Goal: Task Accomplishment & Management: Manage account settings

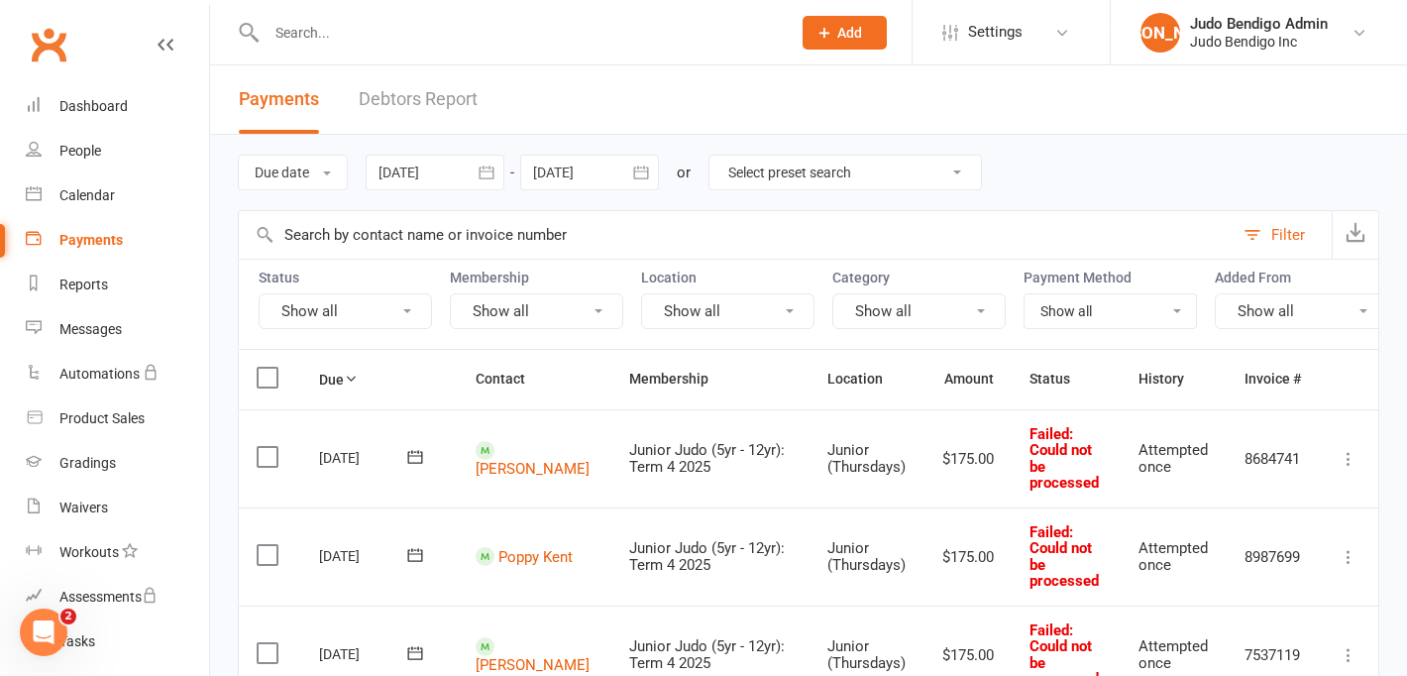
click at [769, 295] on button "Show all" at bounding box center [727, 311] width 173 height 36
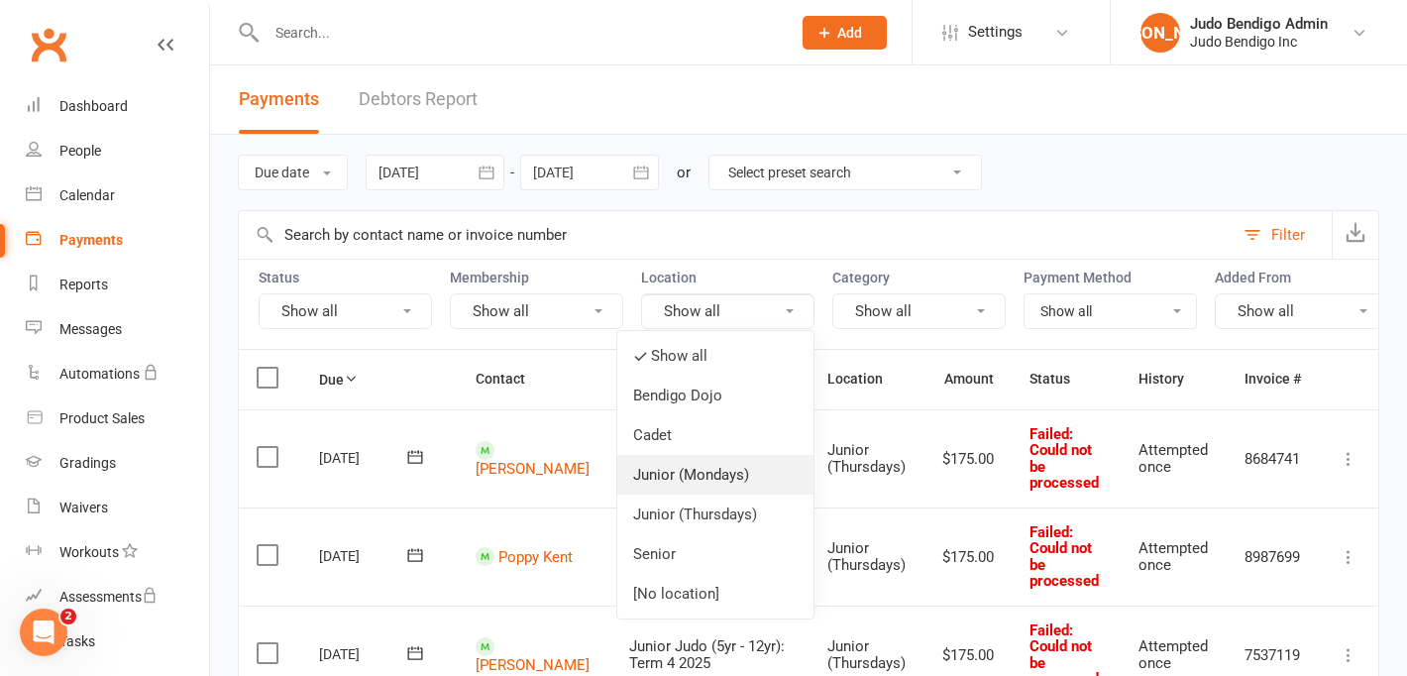
click at [726, 478] on link "Junior (Mondays)" at bounding box center [716, 475] width 196 height 40
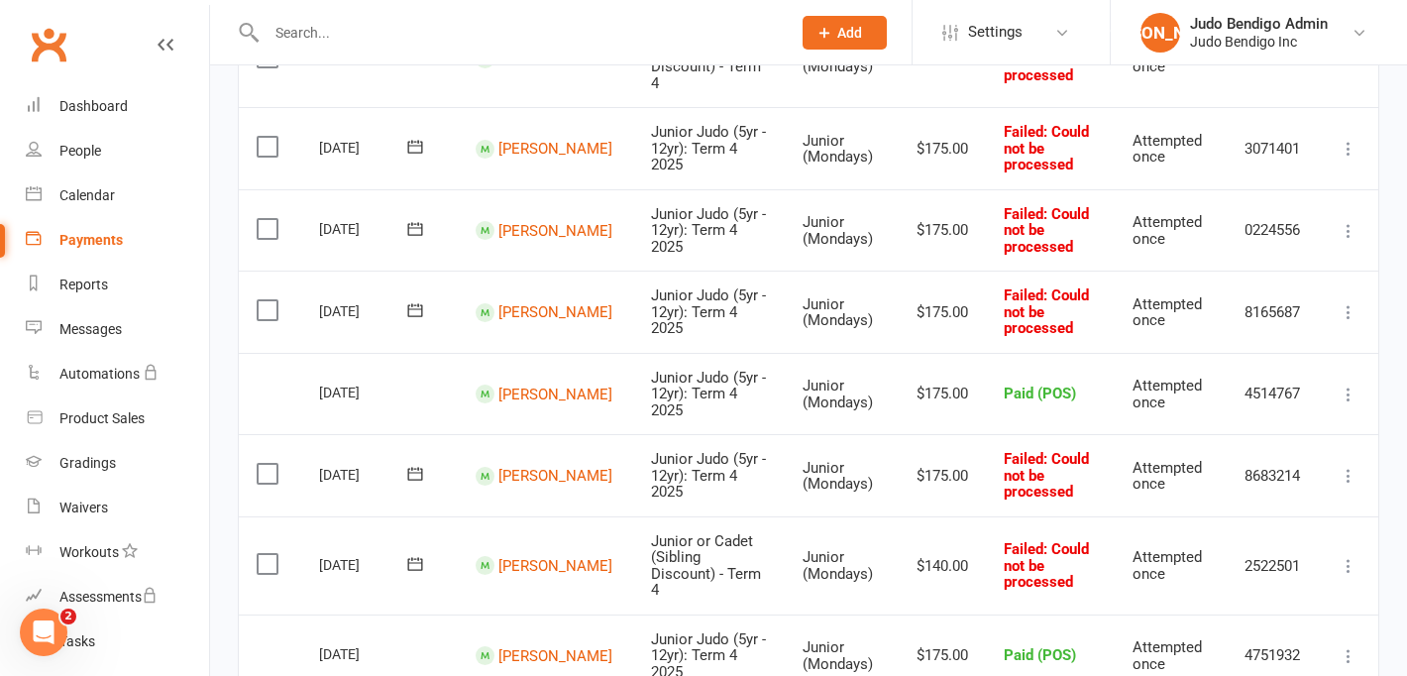
scroll to position [1453, 0]
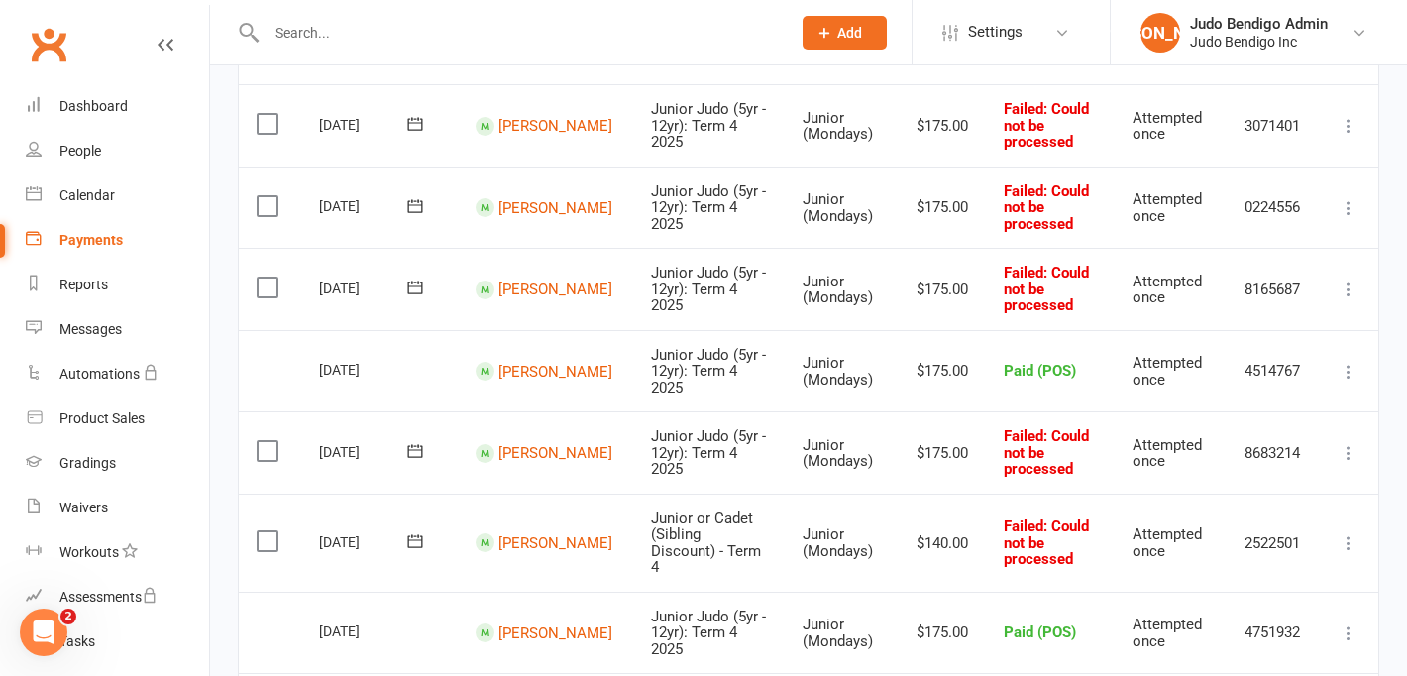
click at [1341, 443] on icon at bounding box center [1349, 453] width 20 height 20
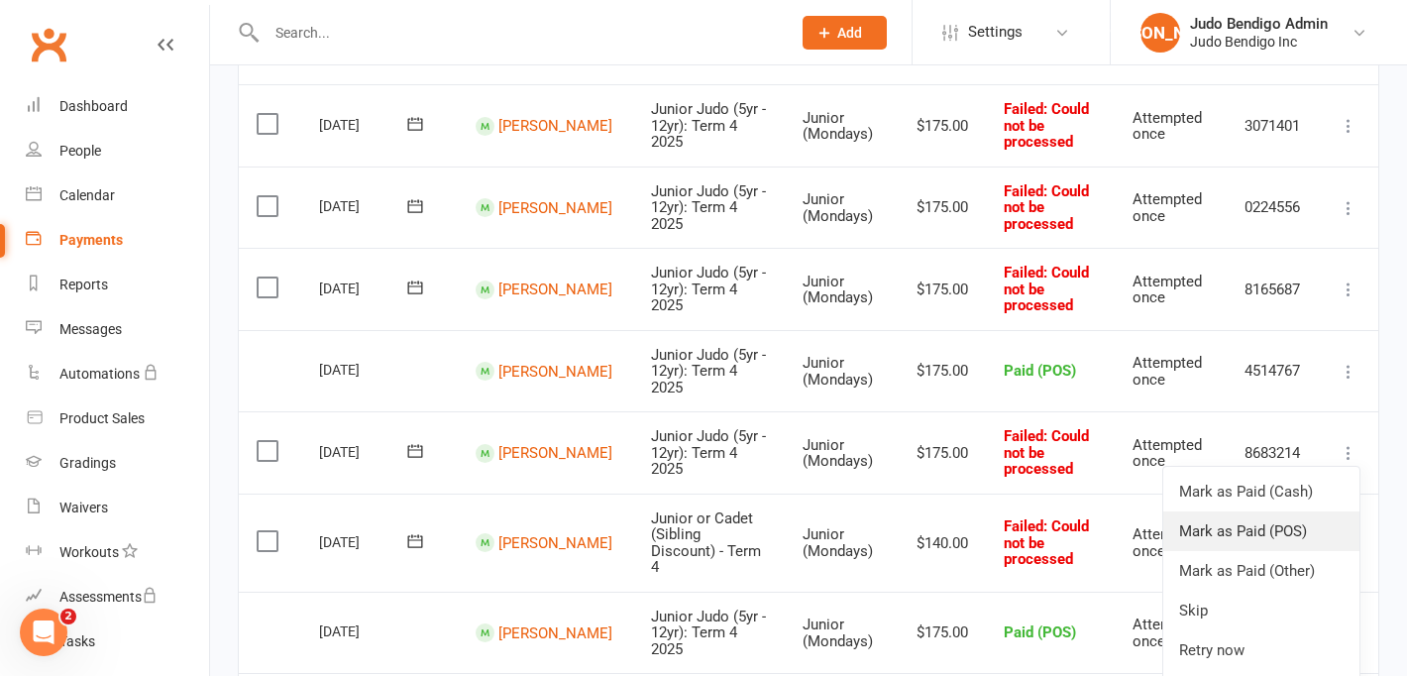
click at [1307, 511] on link "Mark as Paid (POS)" at bounding box center [1262, 531] width 196 height 40
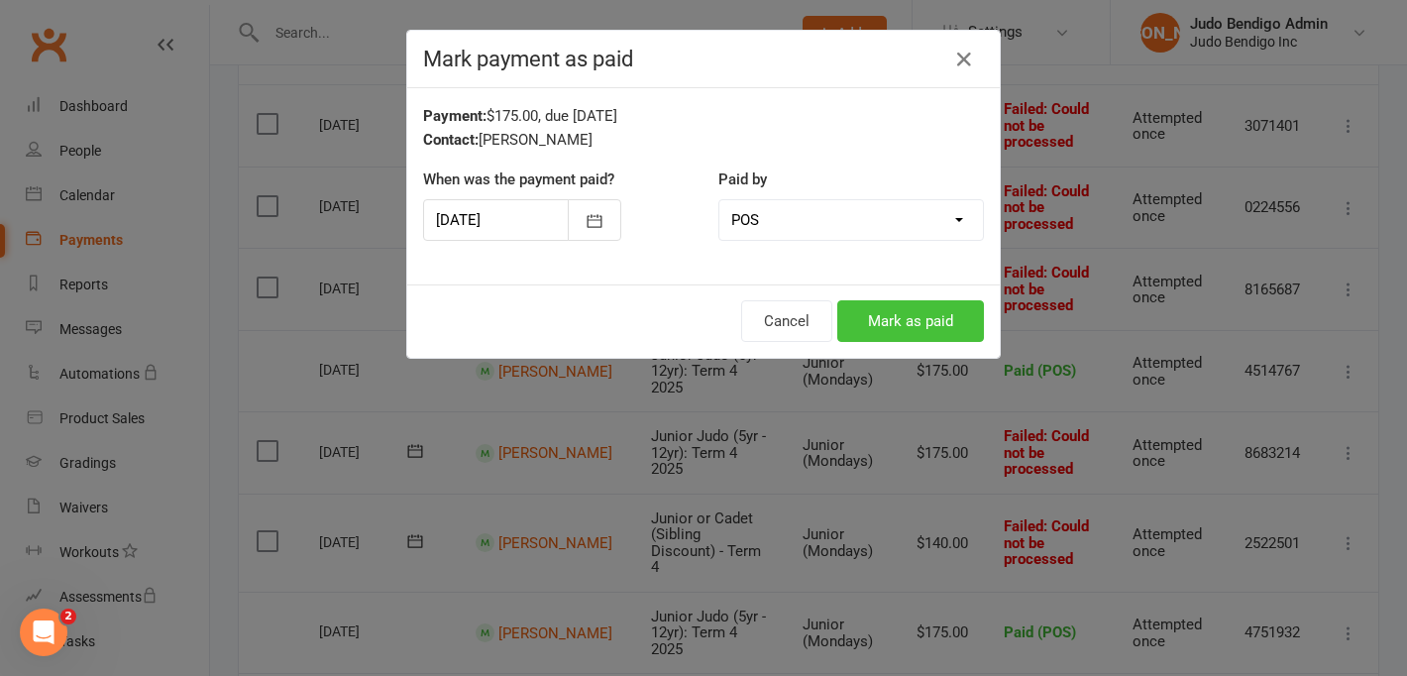
click at [946, 314] on button "Mark as paid" at bounding box center [911, 321] width 147 height 42
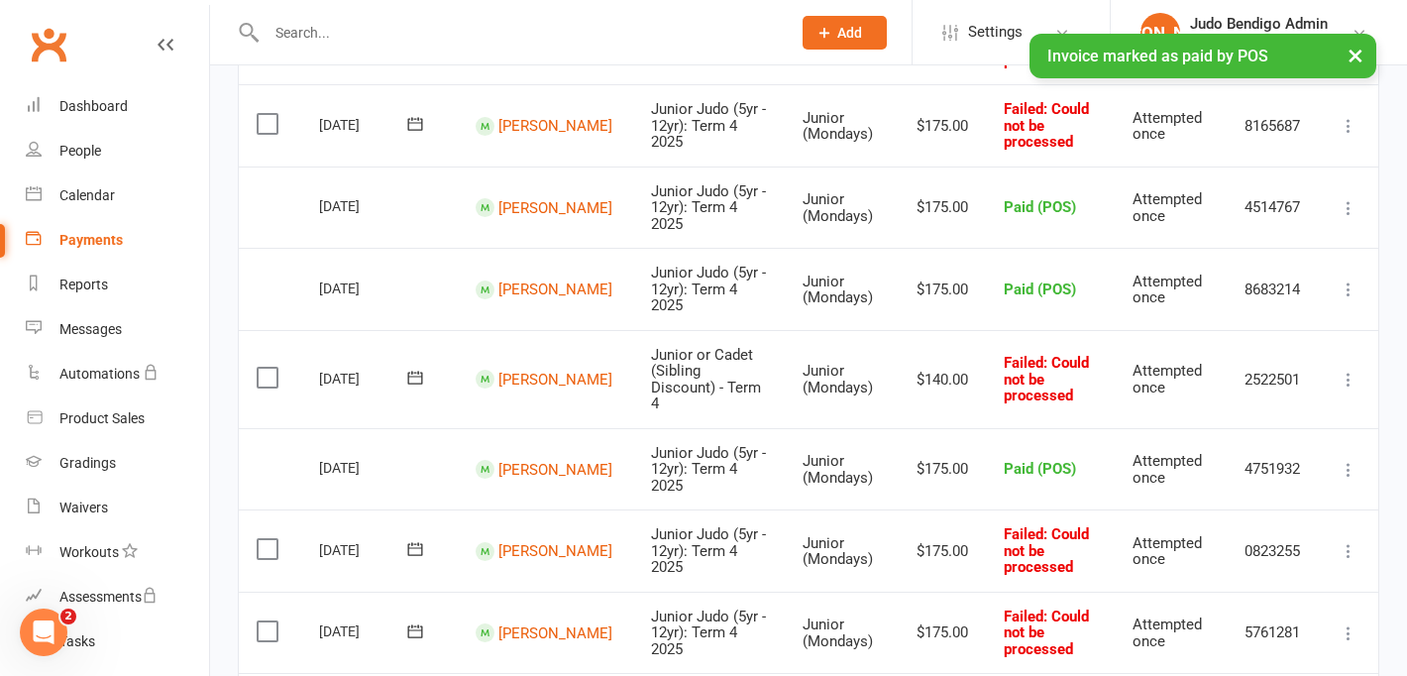
scroll to position [1618, 0]
click at [1347, 540] on icon at bounding box center [1349, 550] width 20 height 20
click at [1290, 609] on link "Mark as Paid (POS)" at bounding box center [1262, 629] width 196 height 40
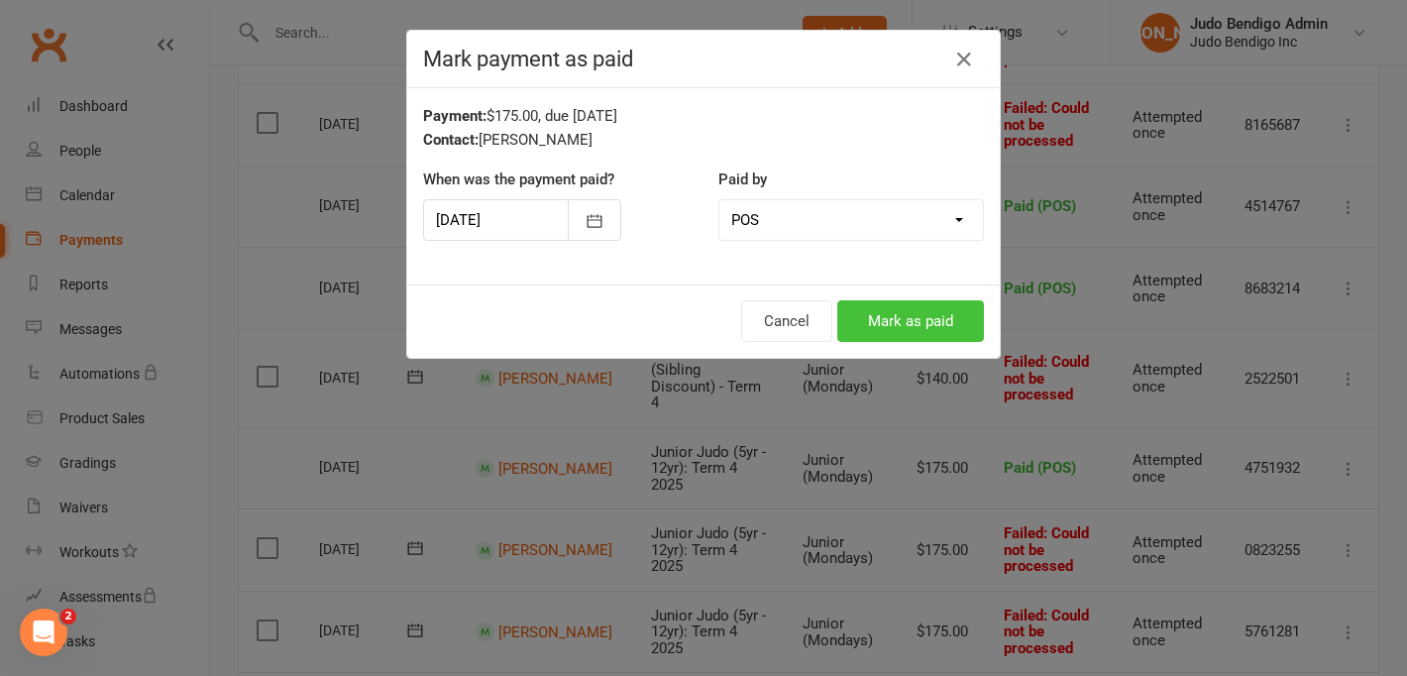
click at [895, 317] on button "Mark as paid" at bounding box center [911, 321] width 147 height 42
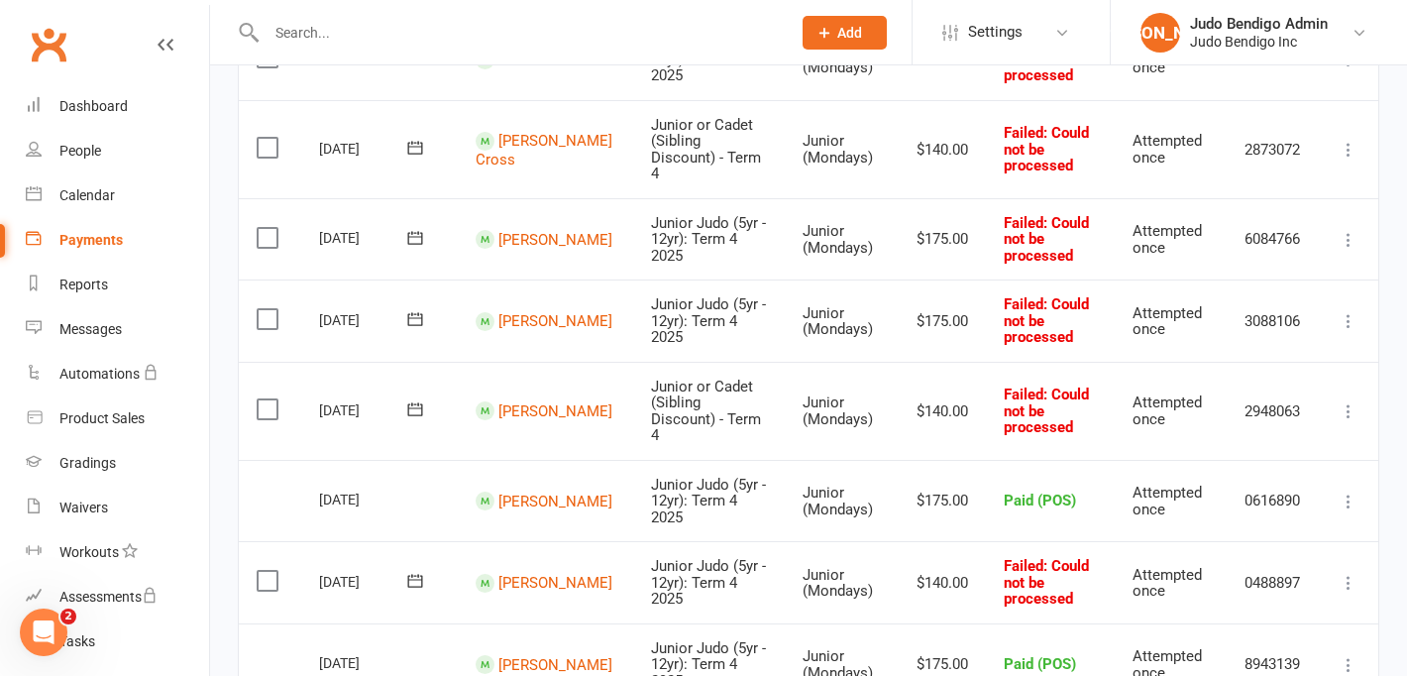
scroll to position [0, 0]
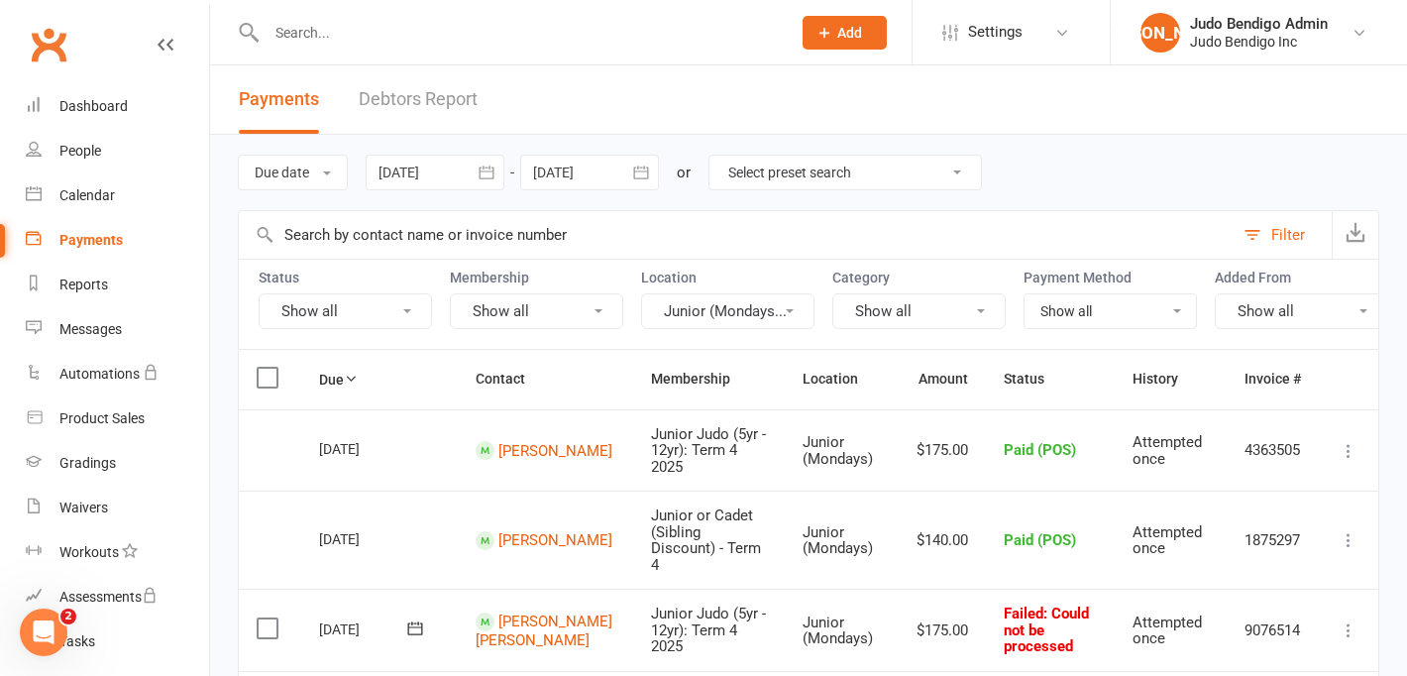
click at [724, 303] on button "Junior (Mondays..." at bounding box center [727, 311] width 173 height 36
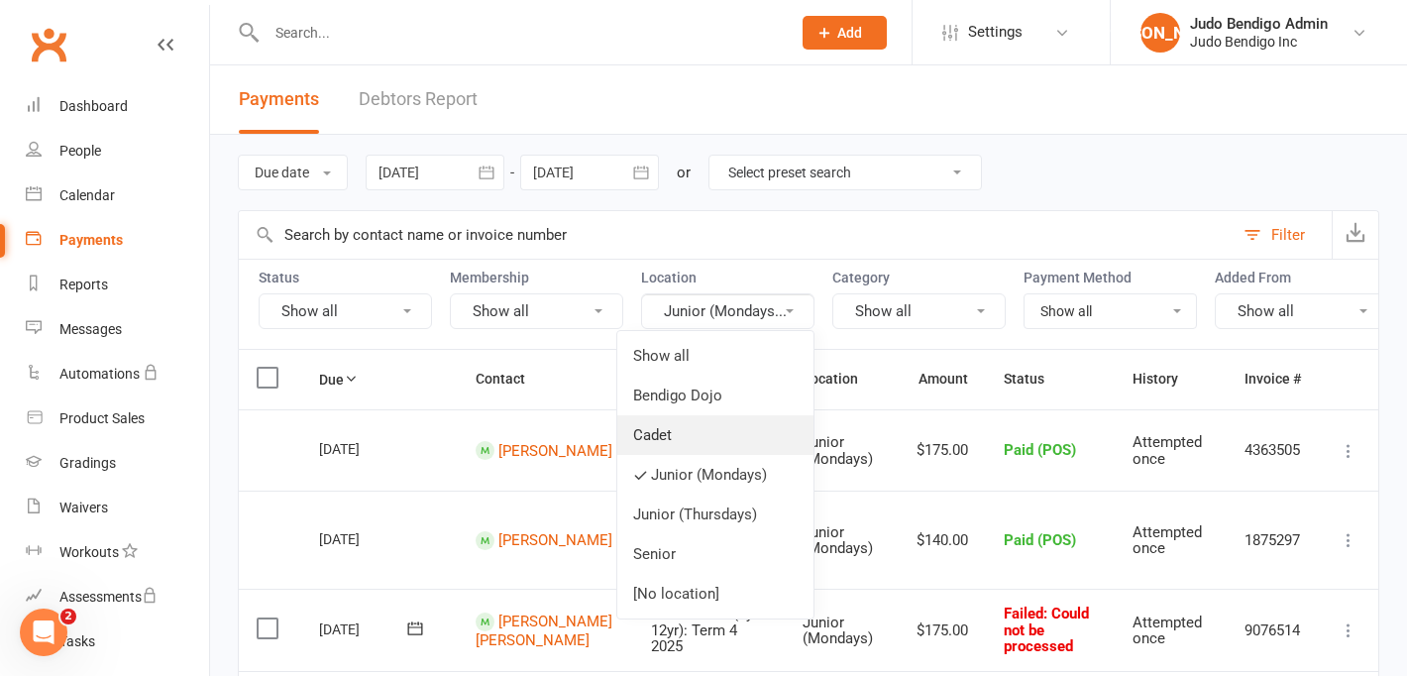
click at [695, 422] on link "Cadet" at bounding box center [716, 435] width 196 height 40
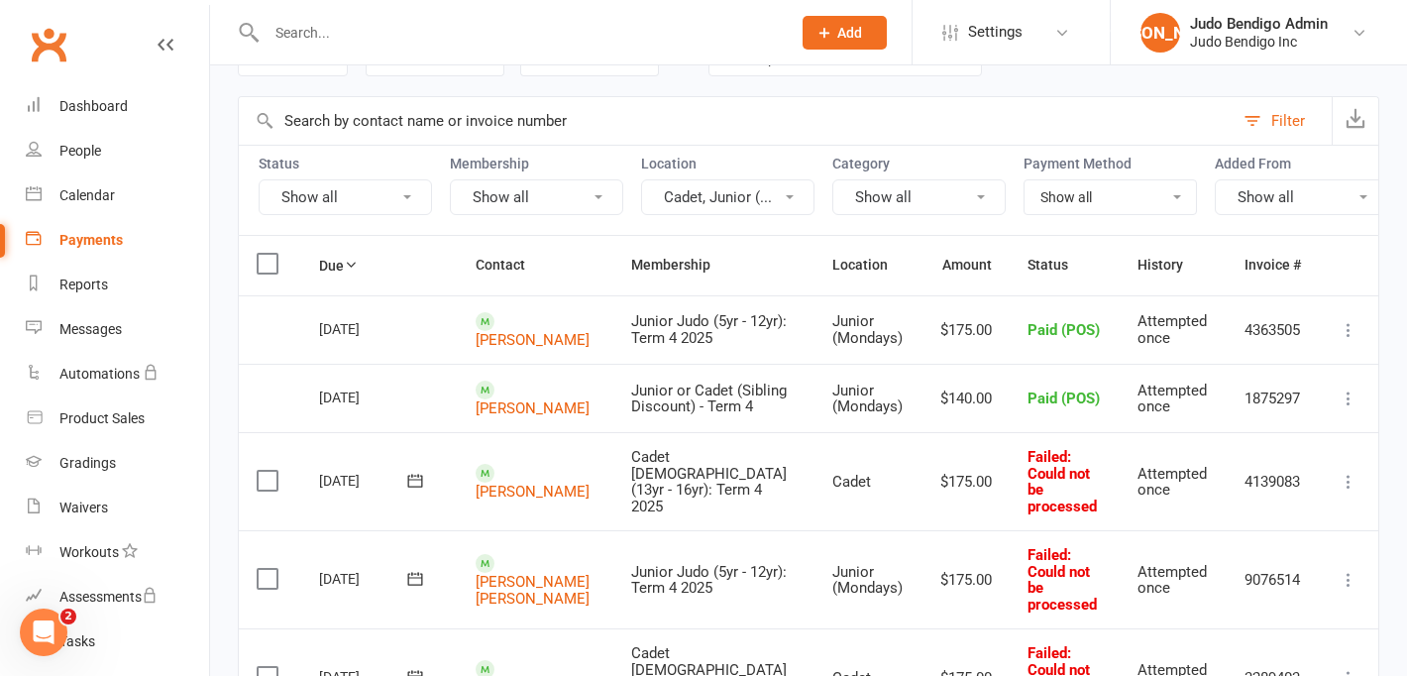
scroll to position [126, 0]
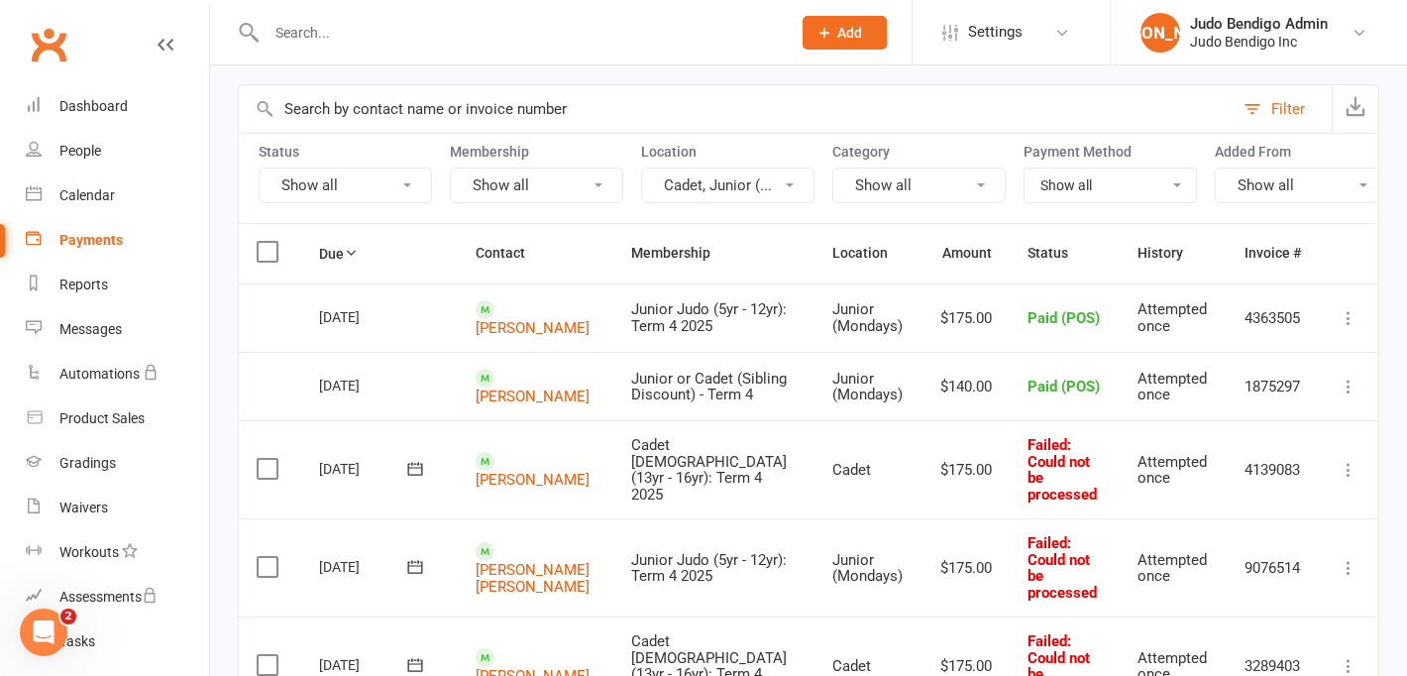
click at [784, 190] on button "Cadet, Junior (..." at bounding box center [727, 186] width 173 height 36
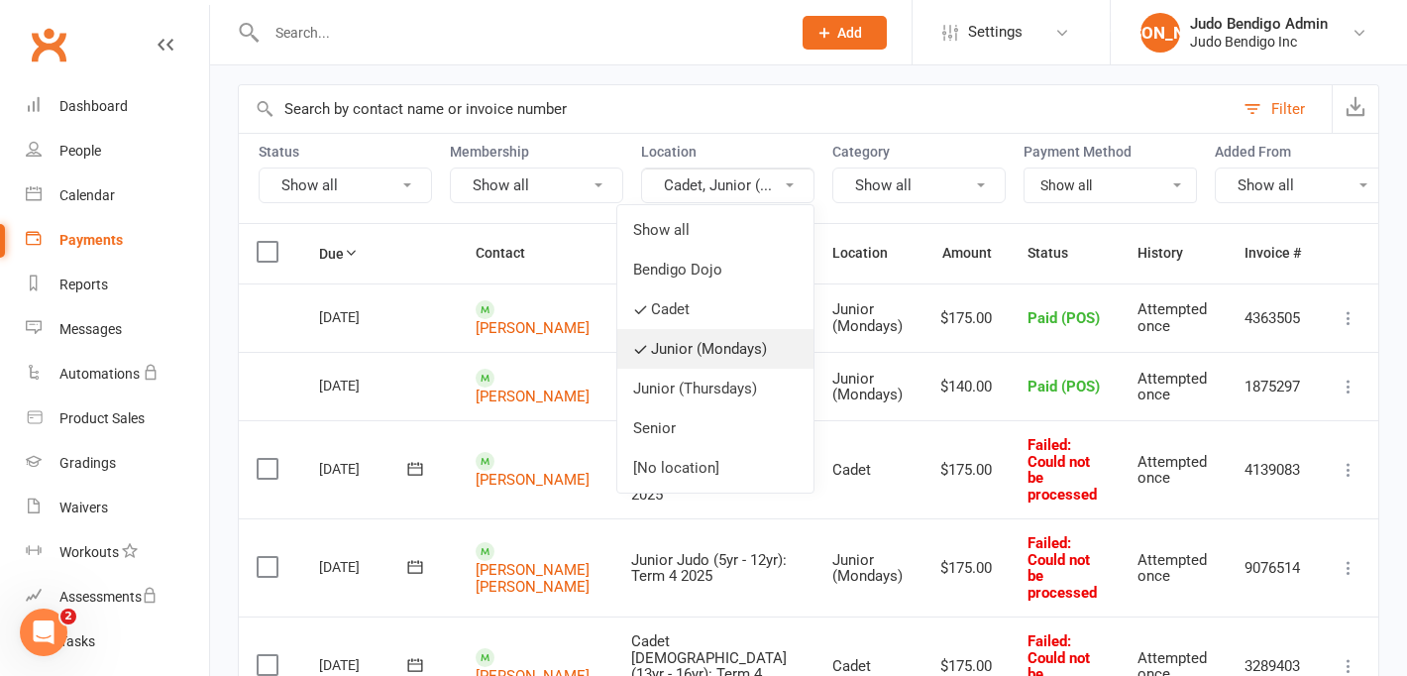
click at [631, 354] on link "Junior (Mondays)" at bounding box center [716, 349] width 196 height 40
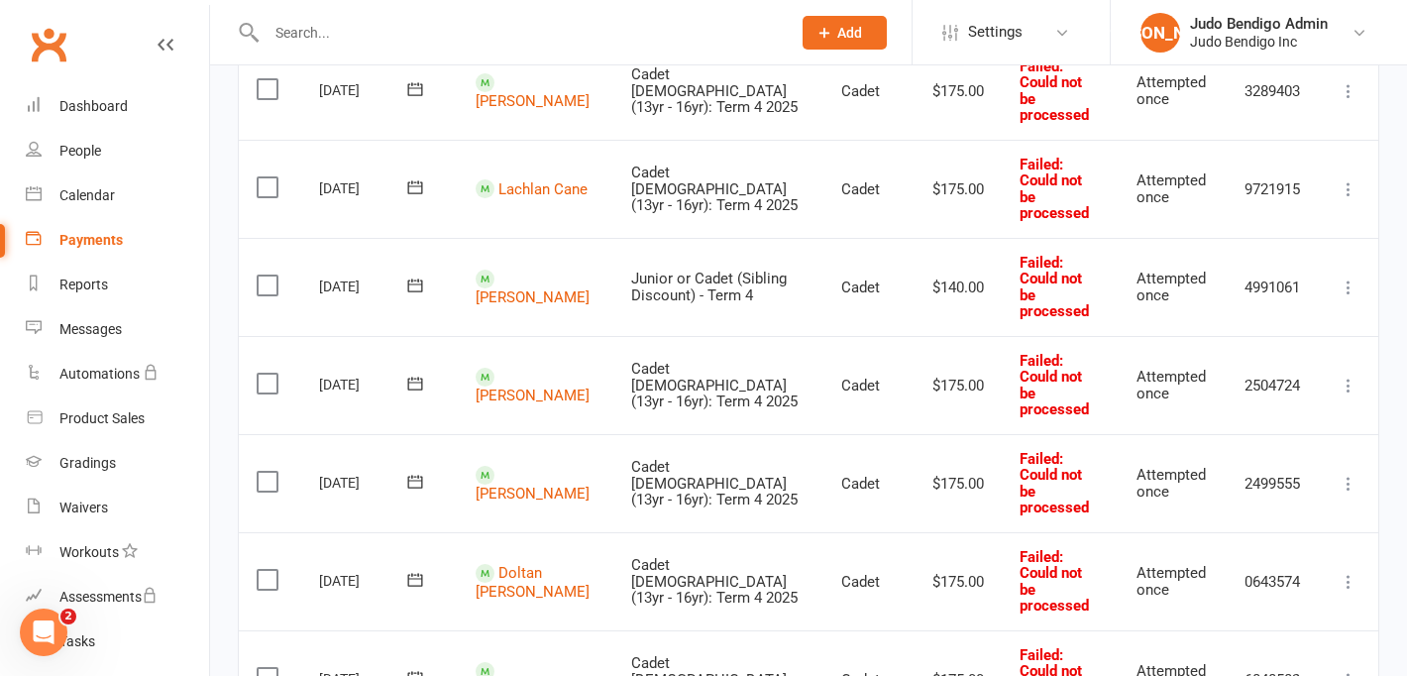
scroll to position [478, 0]
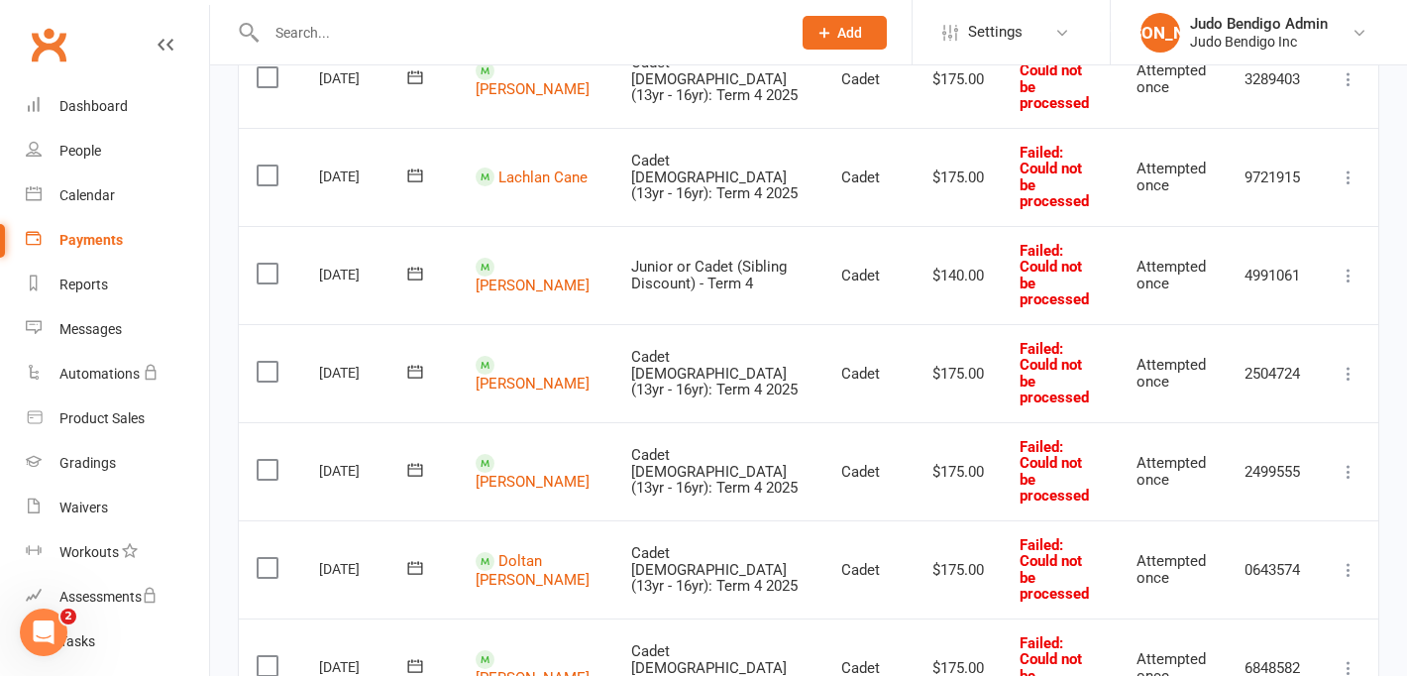
click at [1342, 560] on icon at bounding box center [1349, 570] width 20 height 20
click at [1283, 628] on link "Mark as Paid (POS)" at bounding box center [1262, 648] width 196 height 40
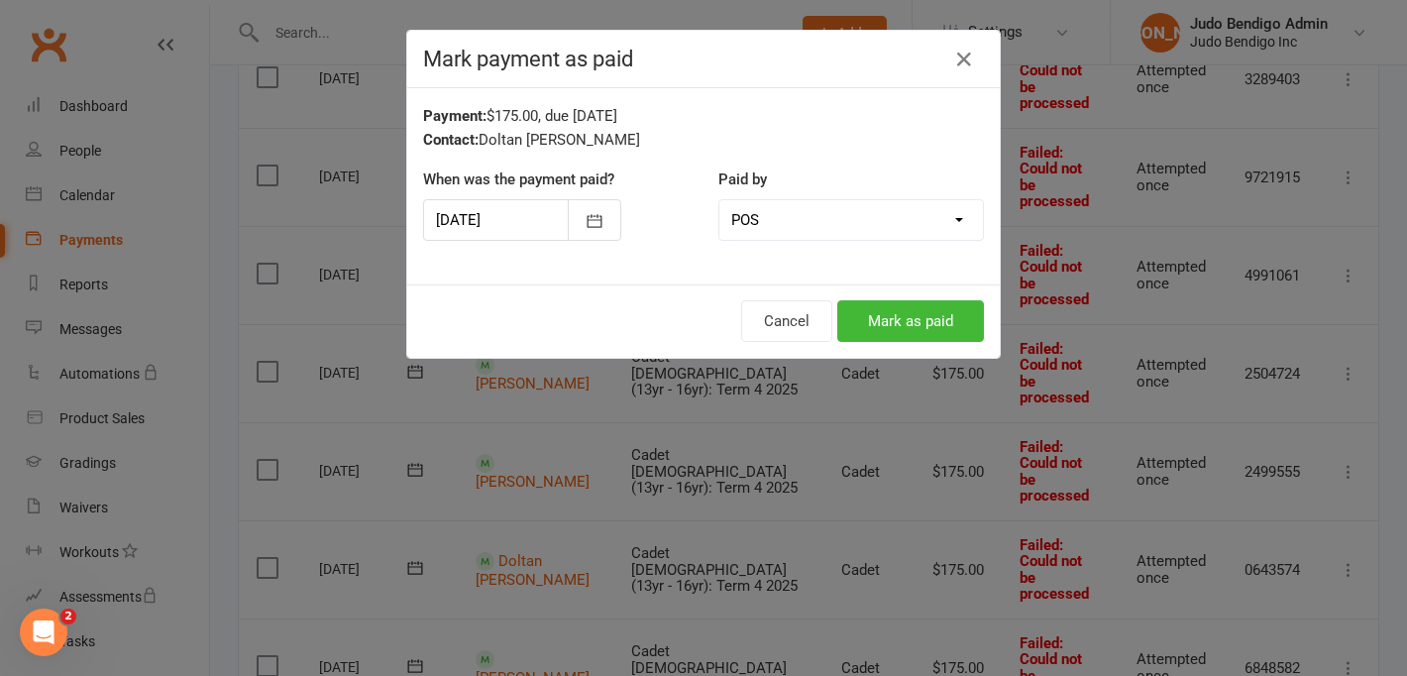
click at [522, 215] on div at bounding box center [522, 220] width 198 height 42
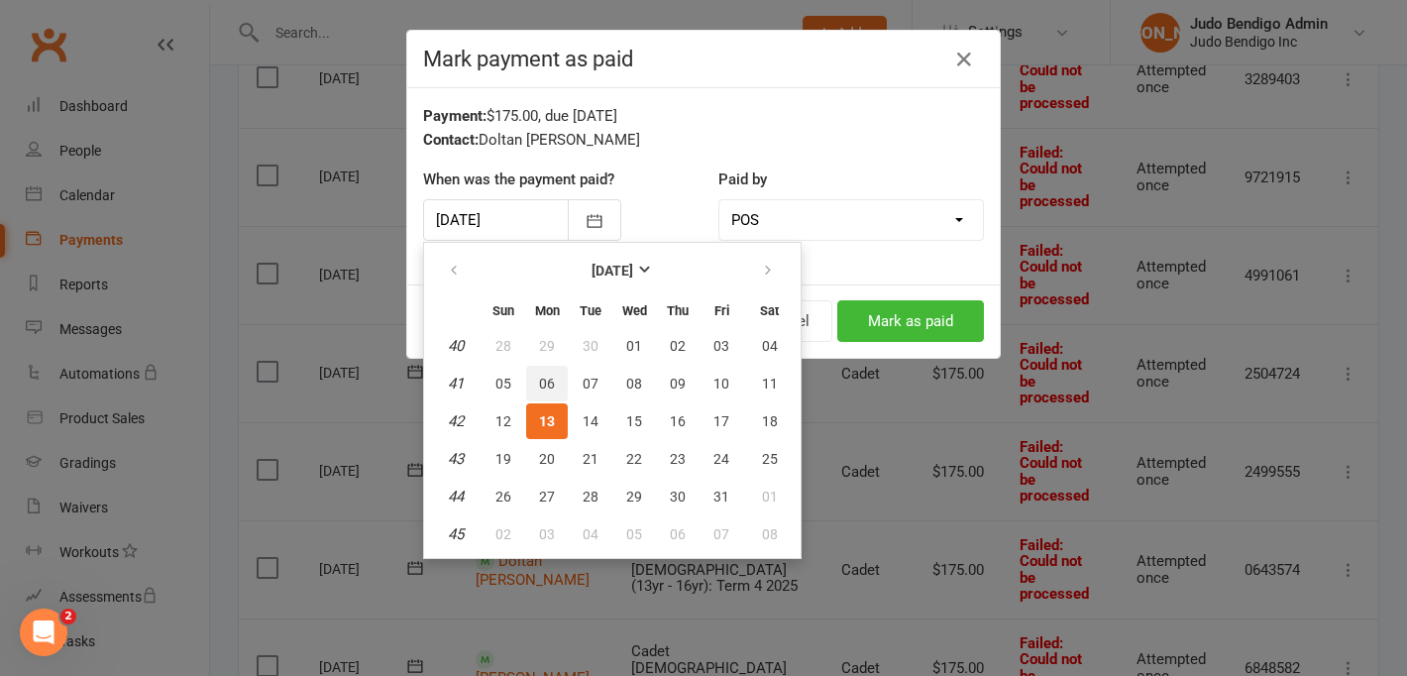
click at [549, 383] on span "06" at bounding box center [547, 384] width 16 height 16
type input "[DATE]"
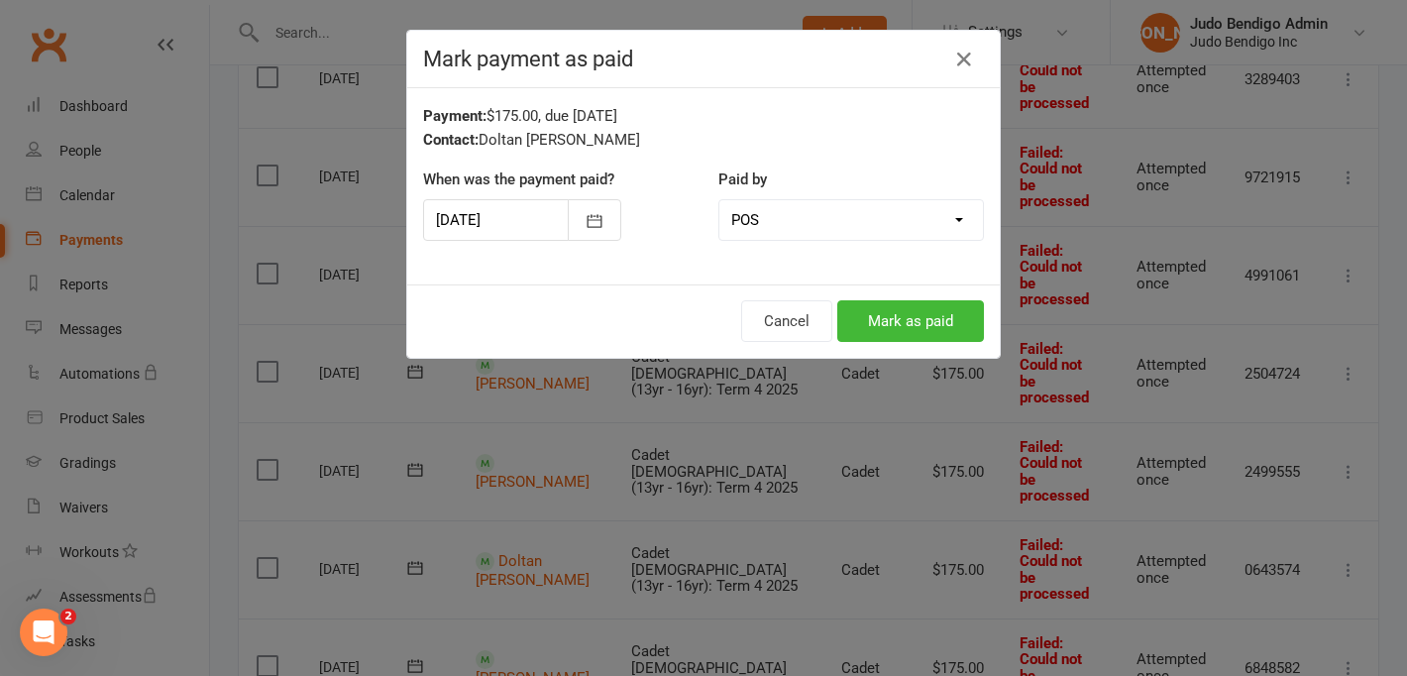
click at [819, 212] on select "Cash POS Other method" at bounding box center [852, 220] width 264 height 40
click at [720, 200] on select "Cash POS Other method" at bounding box center [852, 220] width 264 height 40
click at [880, 315] on button "Mark as paid" at bounding box center [911, 321] width 147 height 42
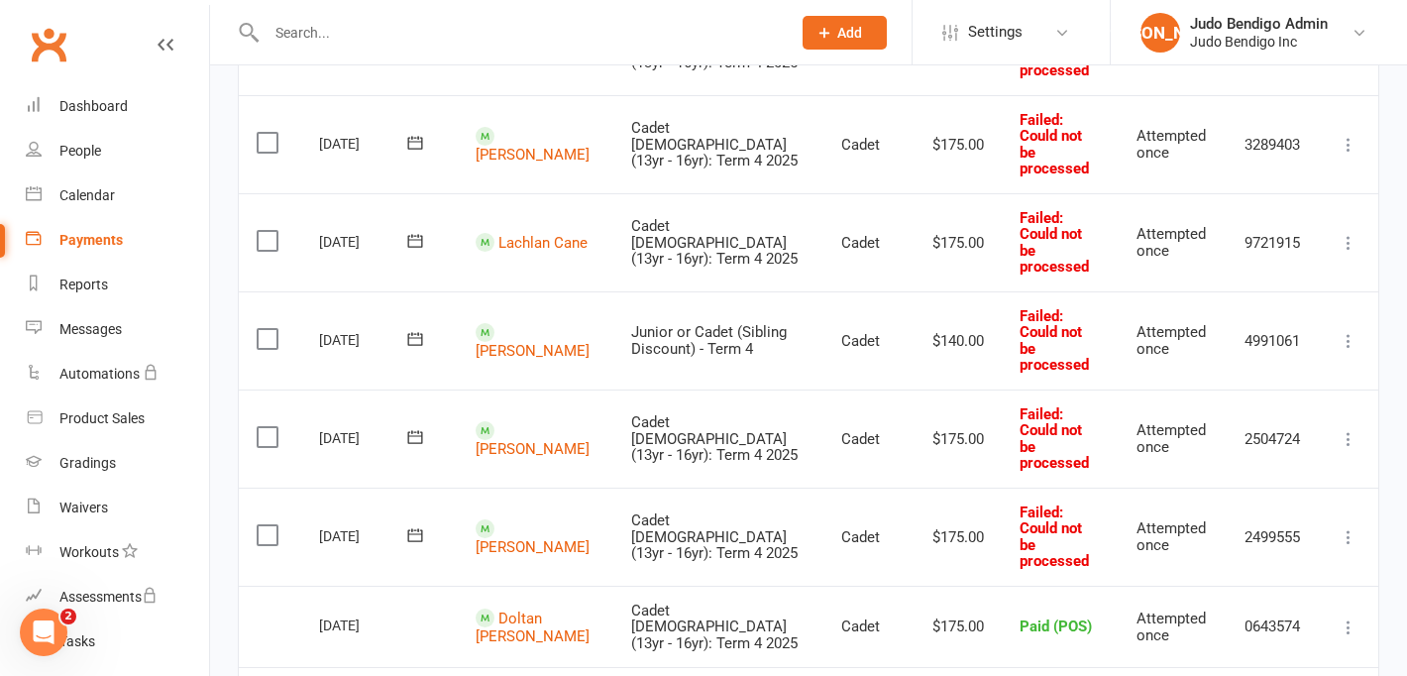
scroll to position [432, 0]
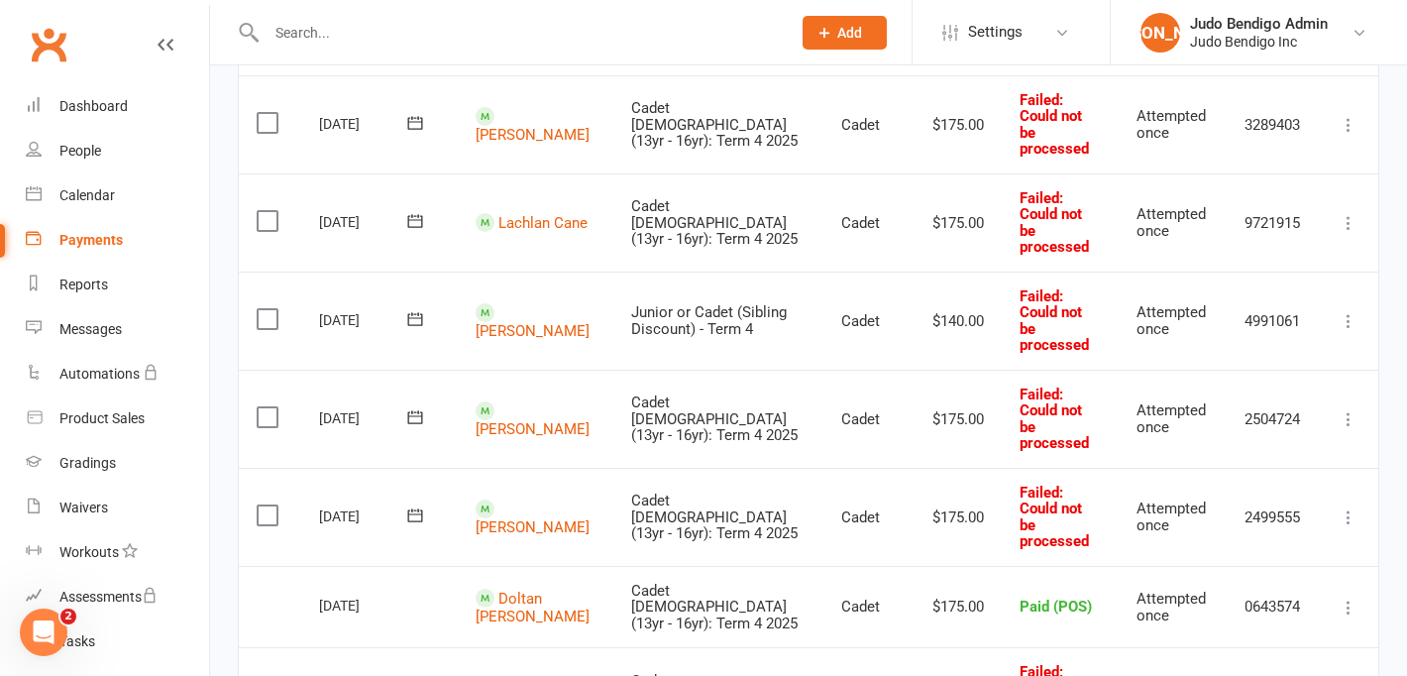
click at [1345, 409] on icon at bounding box center [1349, 419] width 20 height 20
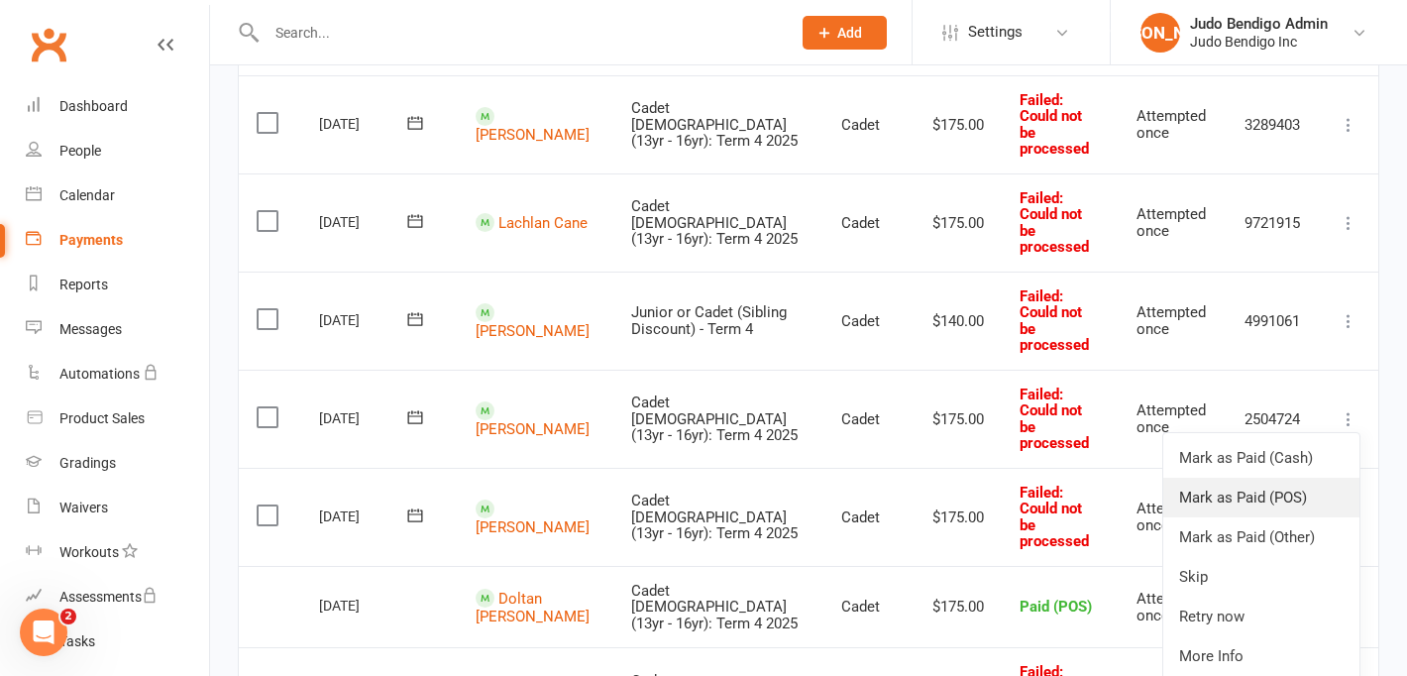
click at [1312, 478] on link "Mark as Paid (POS)" at bounding box center [1262, 498] width 196 height 40
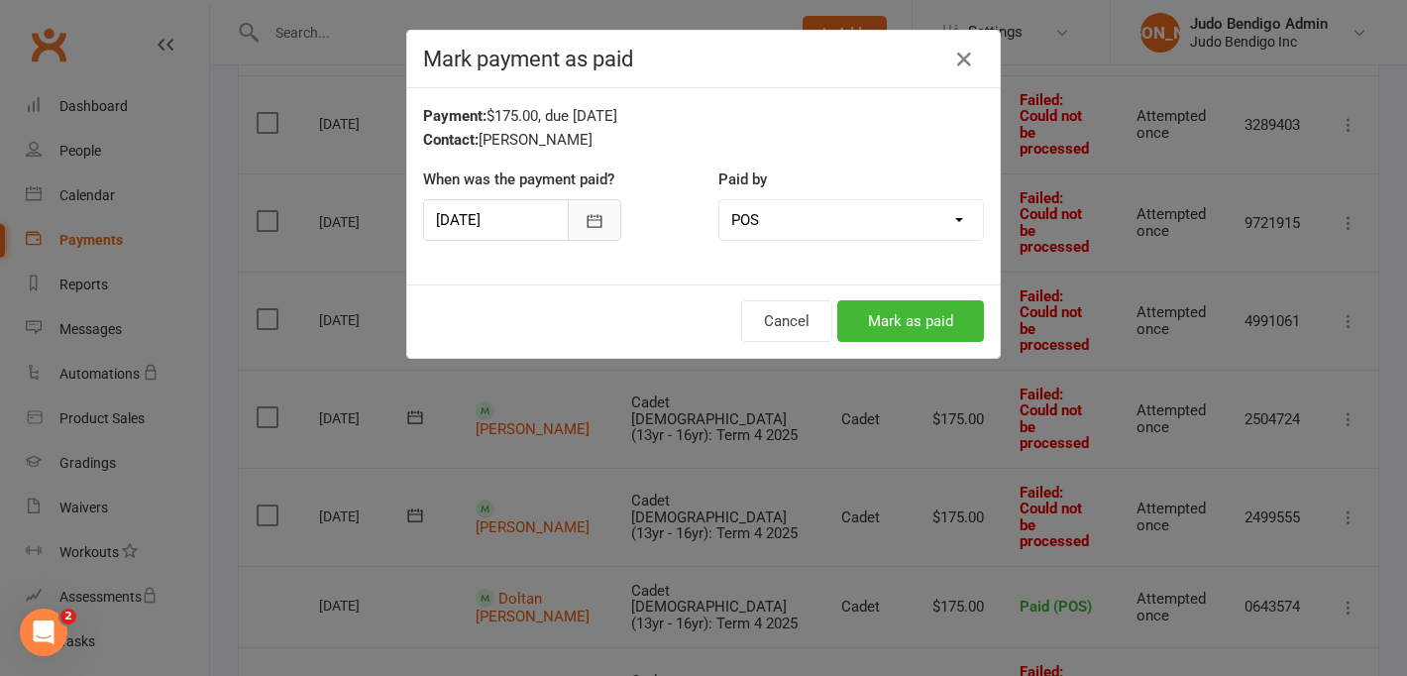
click at [595, 222] on icon "button" at bounding box center [595, 221] width 20 height 20
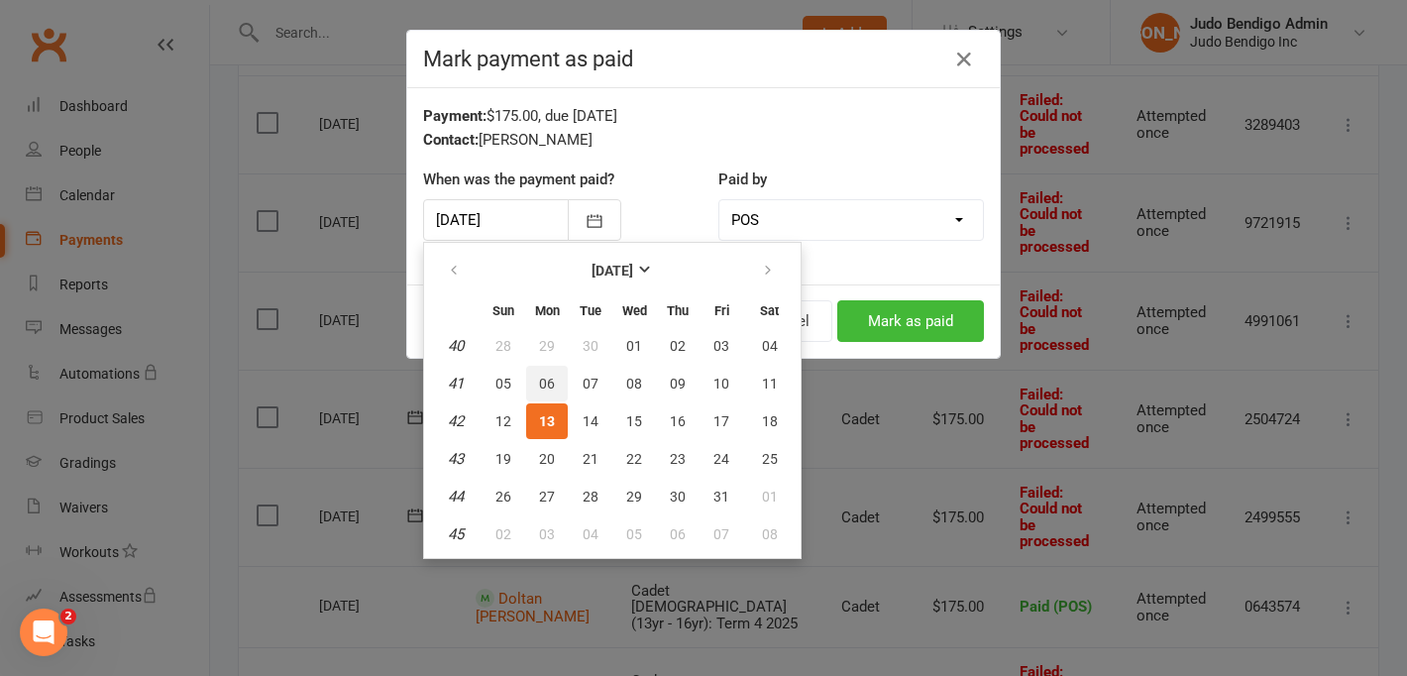
click at [547, 390] on span "06" at bounding box center [547, 384] width 16 height 16
type input "[DATE]"
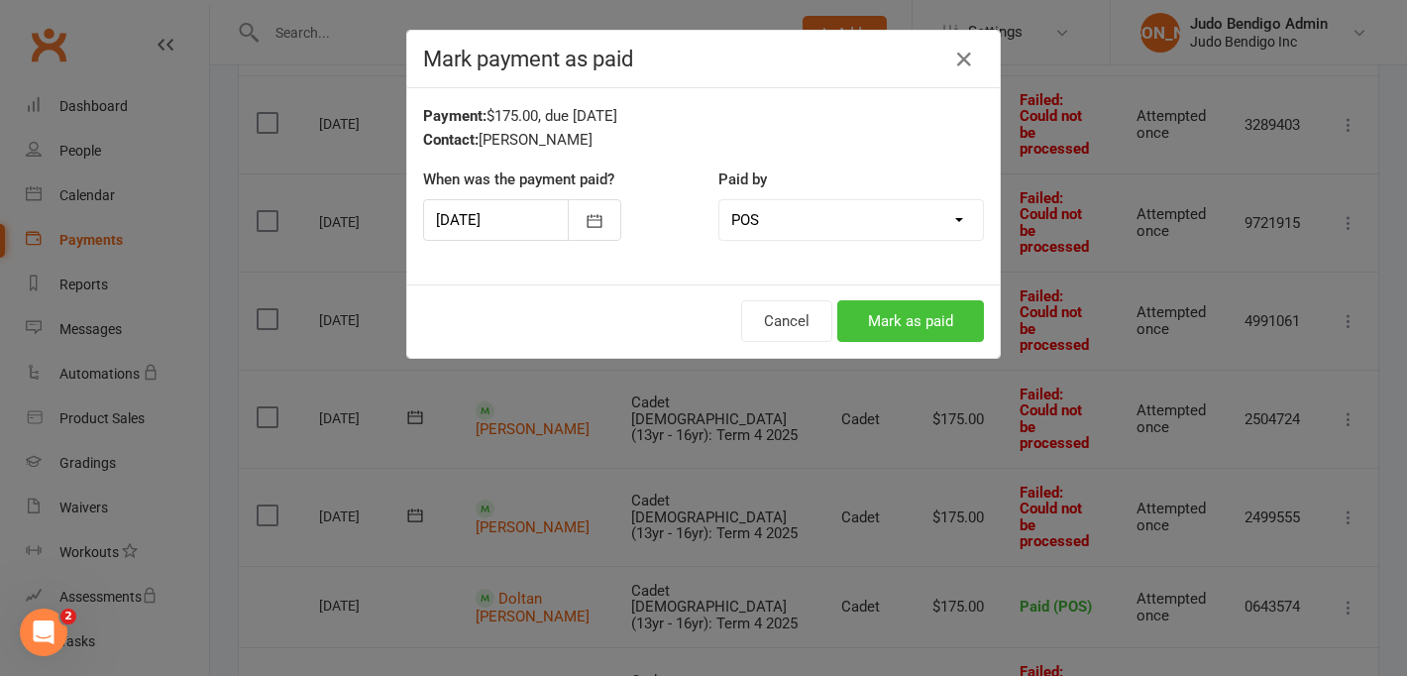
click at [909, 309] on button "Mark as paid" at bounding box center [911, 321] width 147 height 42
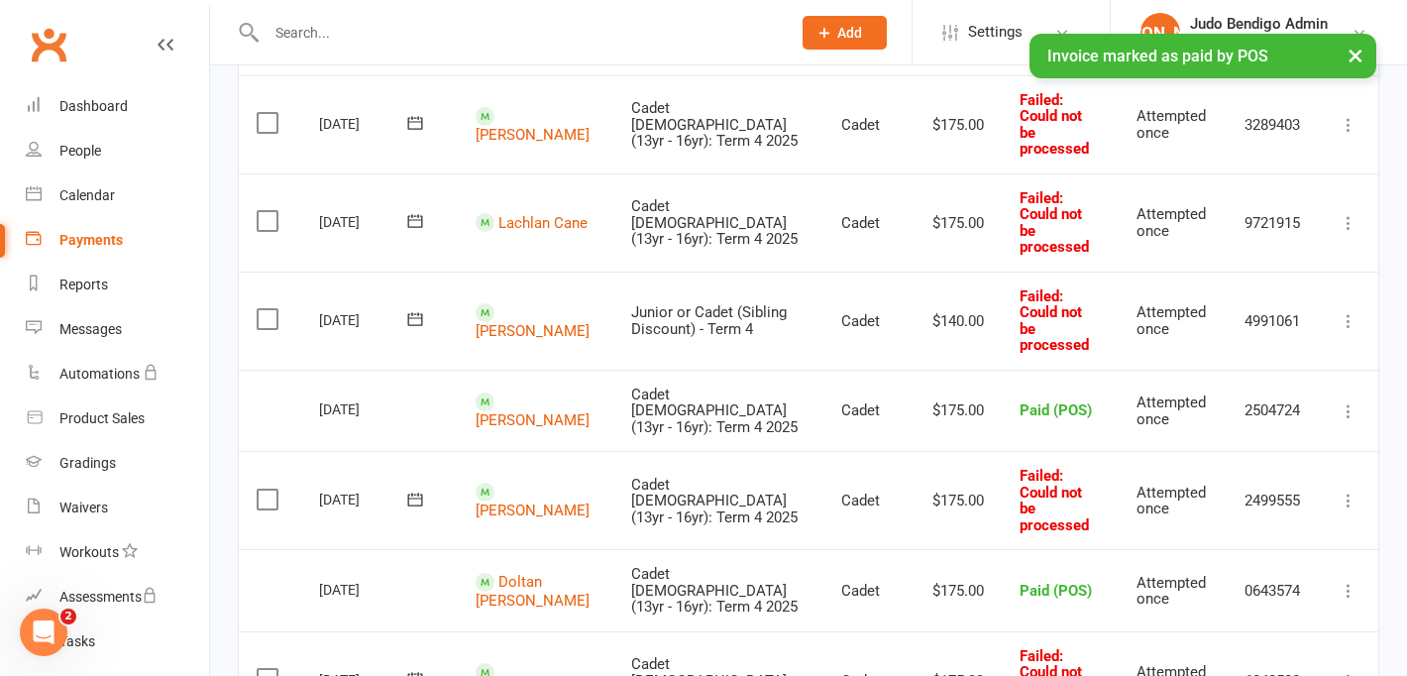
click at [1341, 491] on icon at bounding box center [1349, 501] width 20 height 20
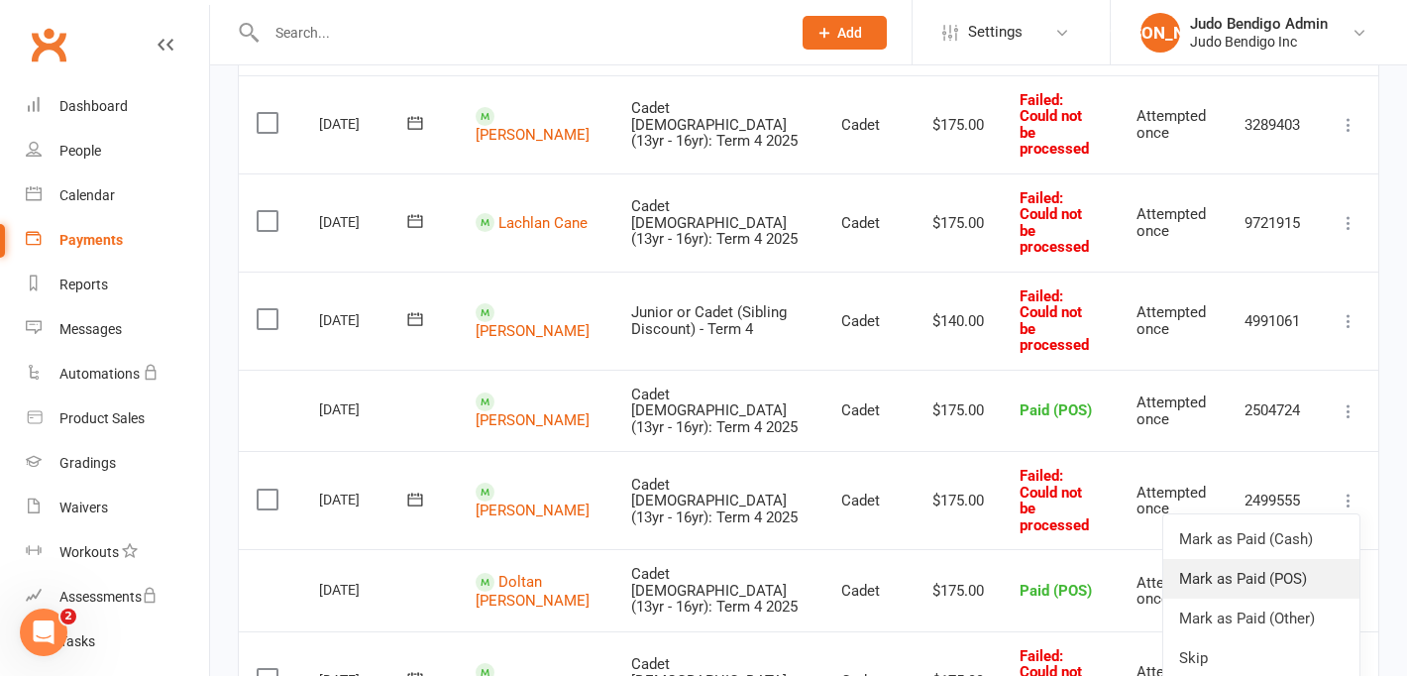
click at [1277, 559] on link "Mark as Paid (POS)" at bounding box center [1262, 579] width 196 height 40
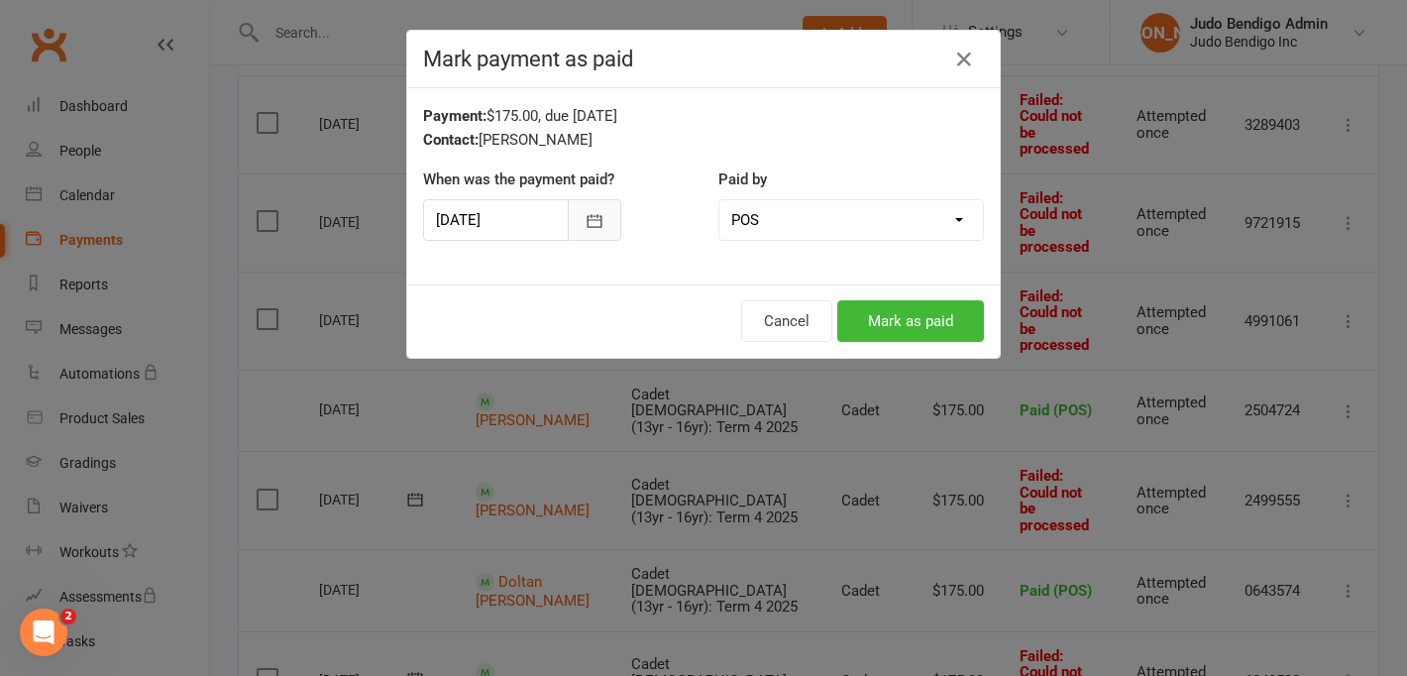
click at [593, 218] on icon "button" at bounding box center [595, 221] width 20 height 20
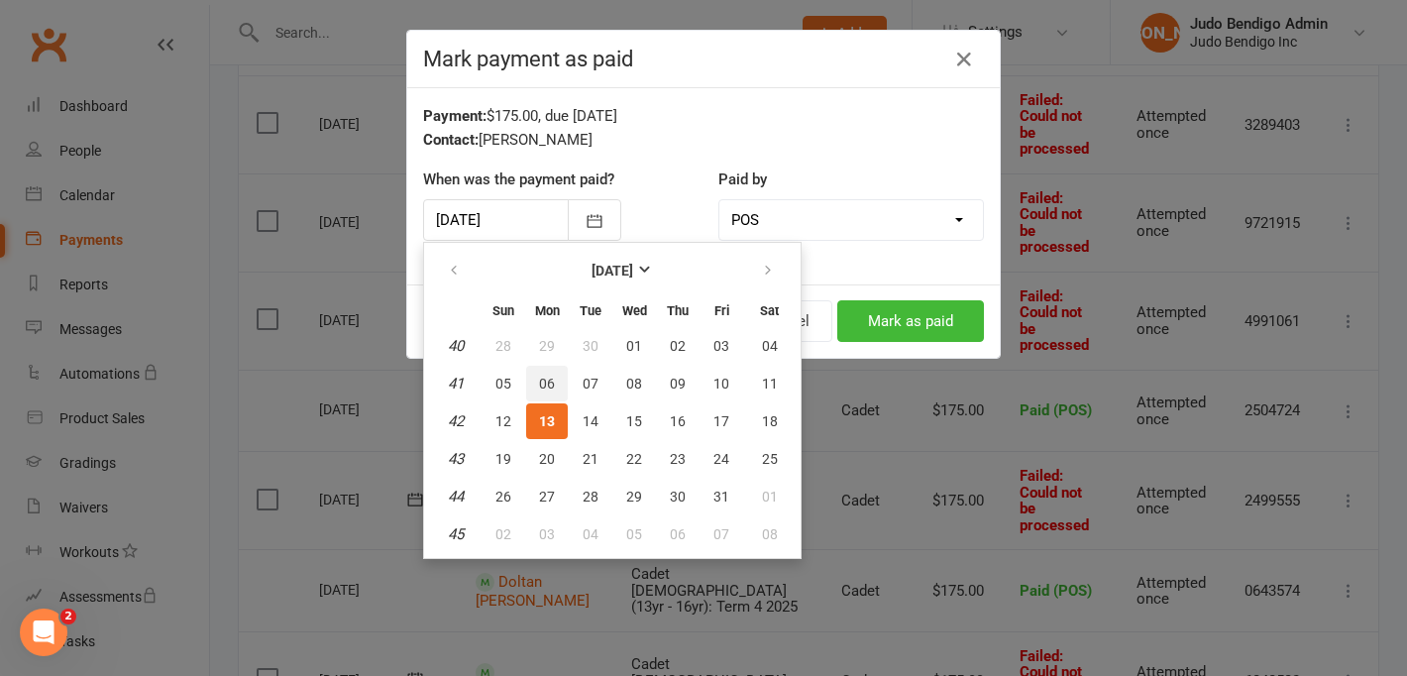
click at [550, 372] on button "06" at bounding box center [547, 384] width 42 height 36
type input "[DATE]"
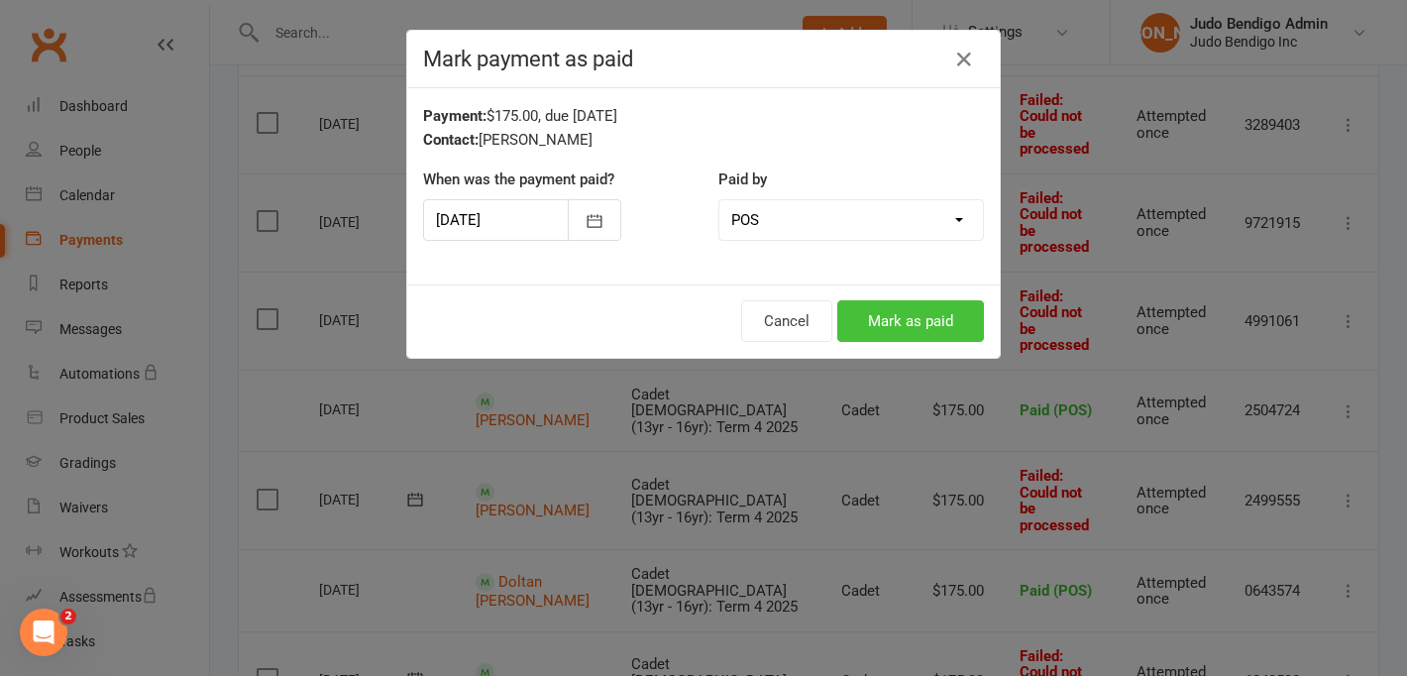
click at [896, 321] on button "Mark as paid" at bounding box center [911, 321] width 147 height 42
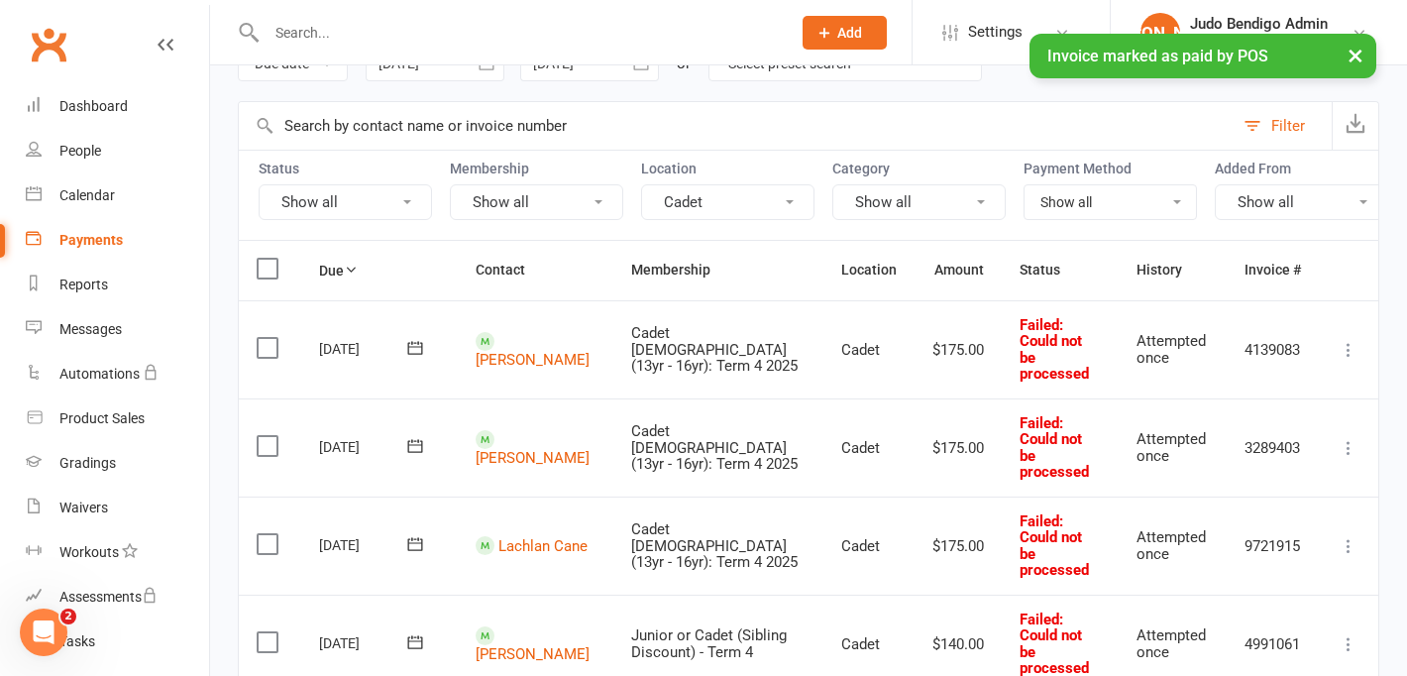
scroll to position [0, 0]
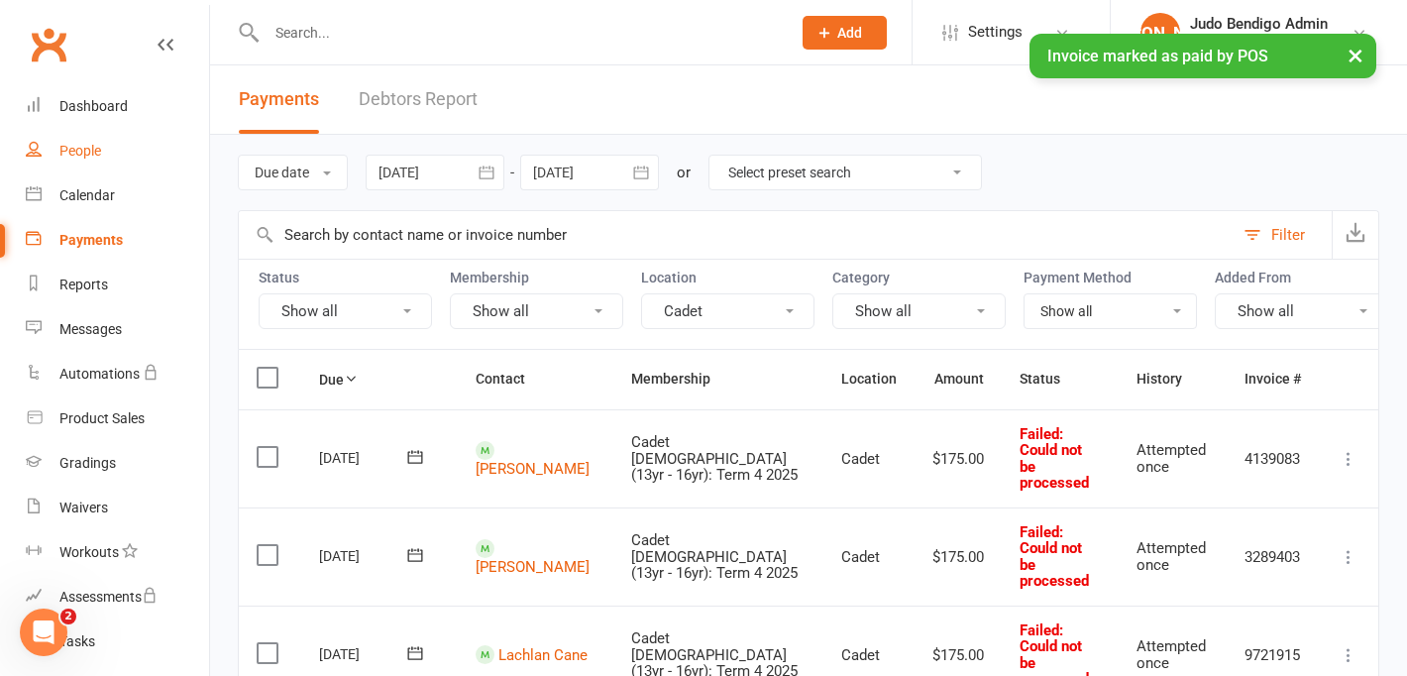
click at [61, 165] on link "People" at bounding box center [117, 151] width 183 height 45
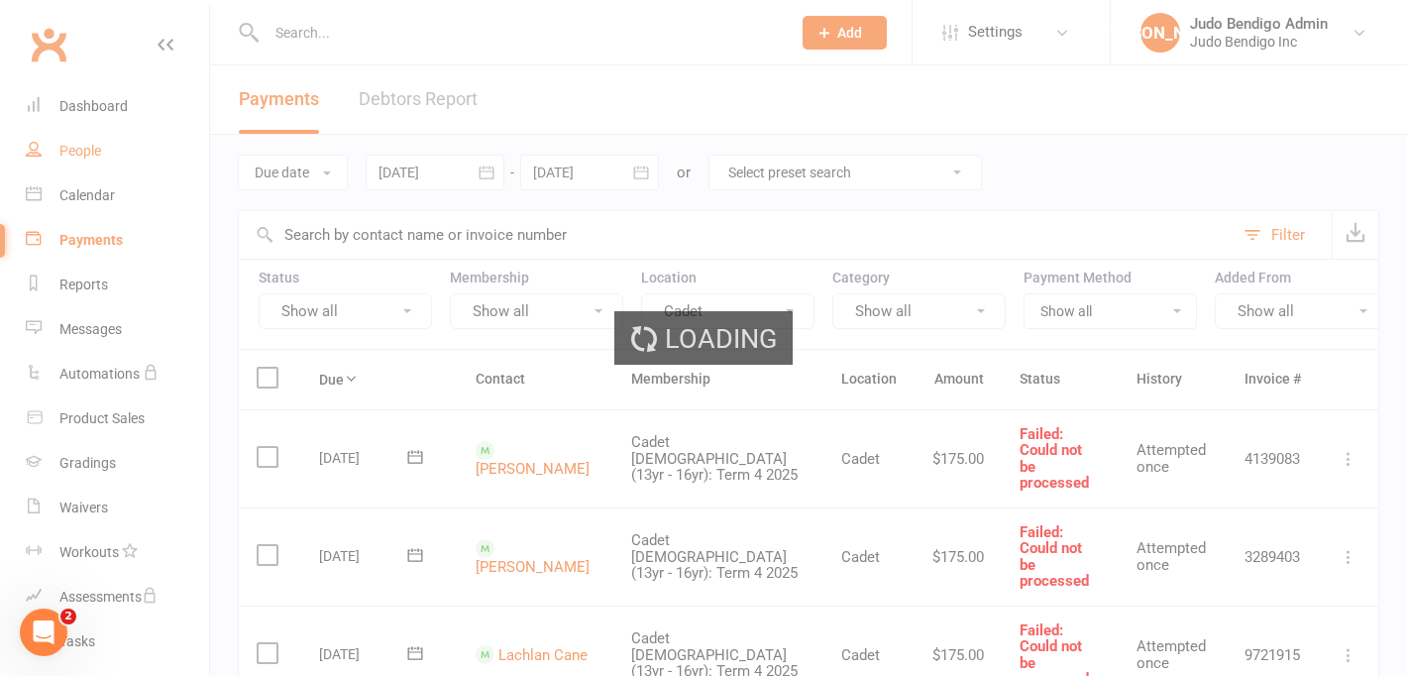
select select "100"
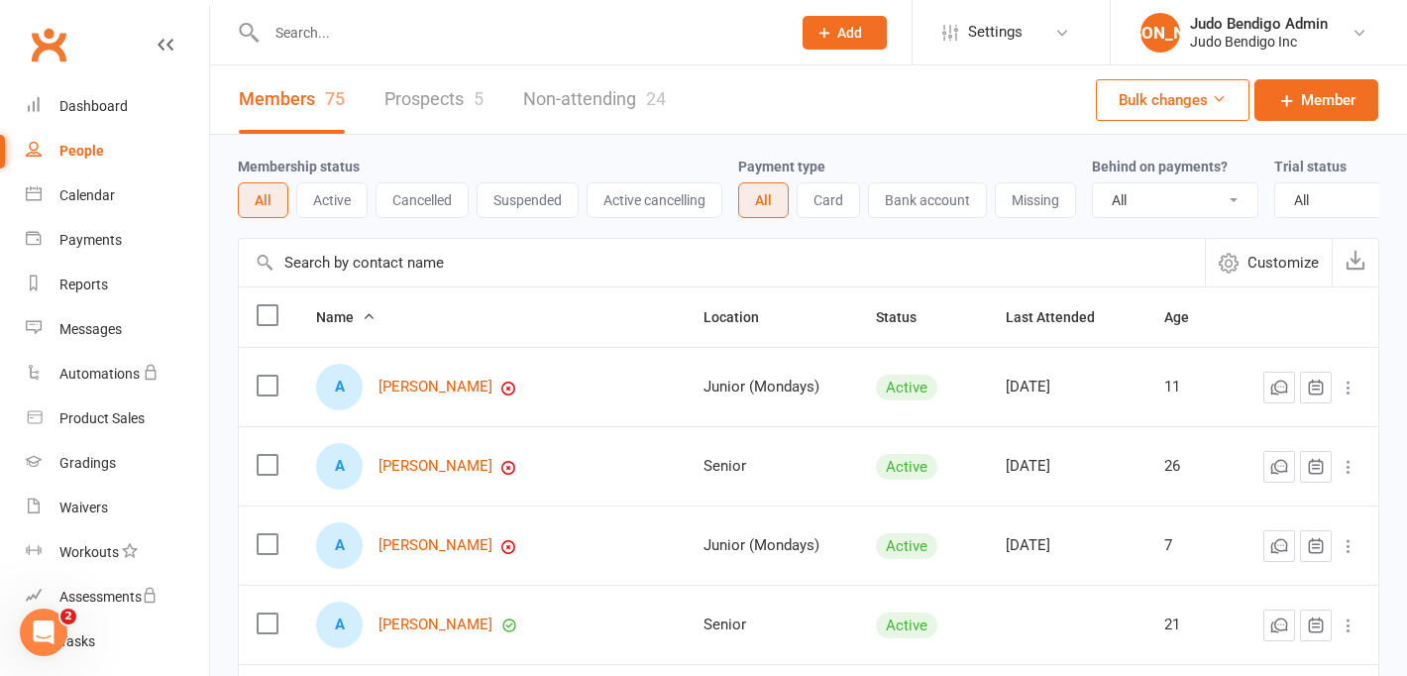
click at [430, 80] on link "Prospects 5" at bounding box center [434, 99] width 99 height 68
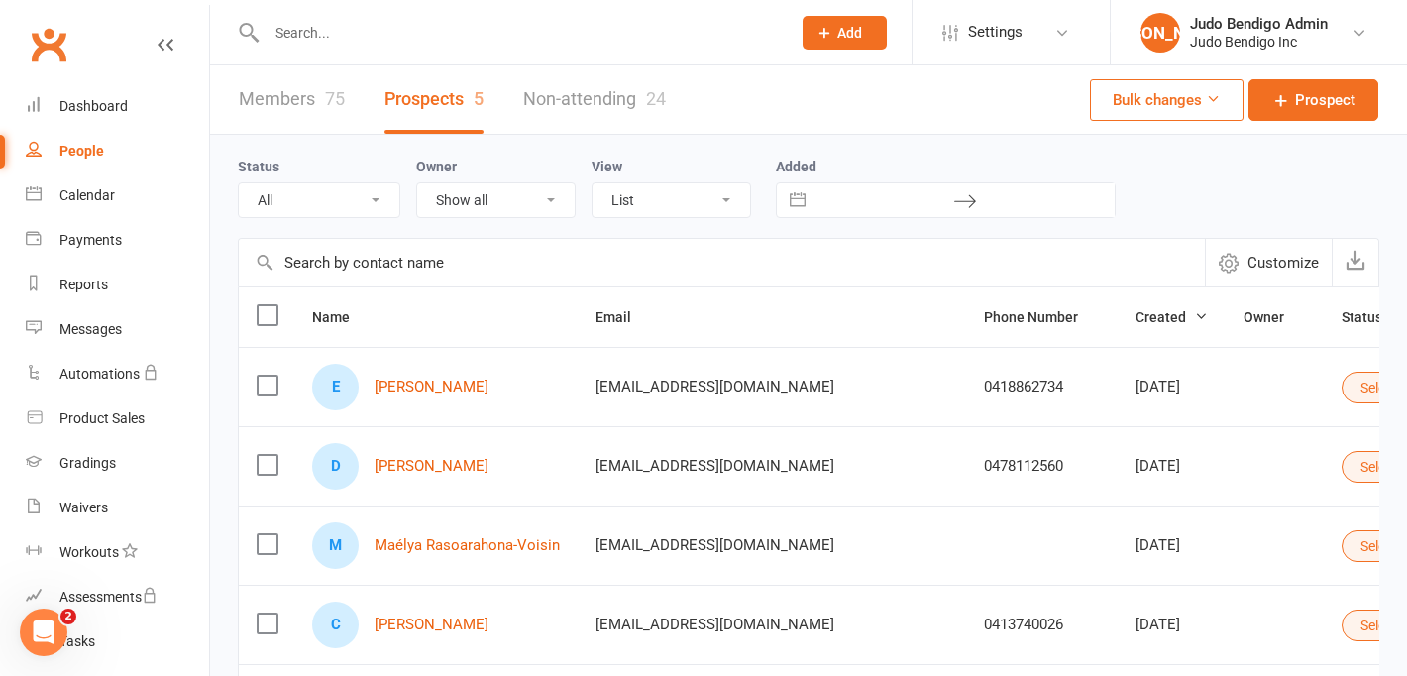
click at [287, 100] on link "Members 75" at bounding box center [292, 99] width 106 height 68
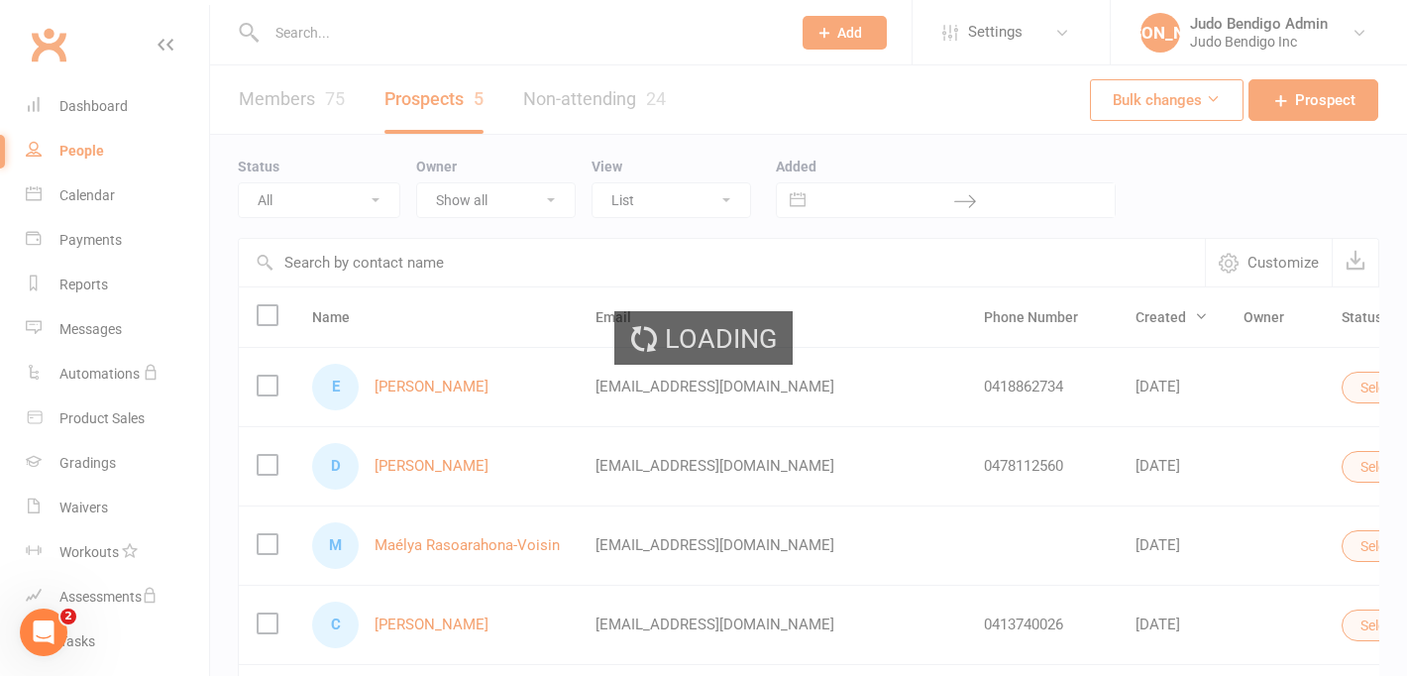
select select "100"
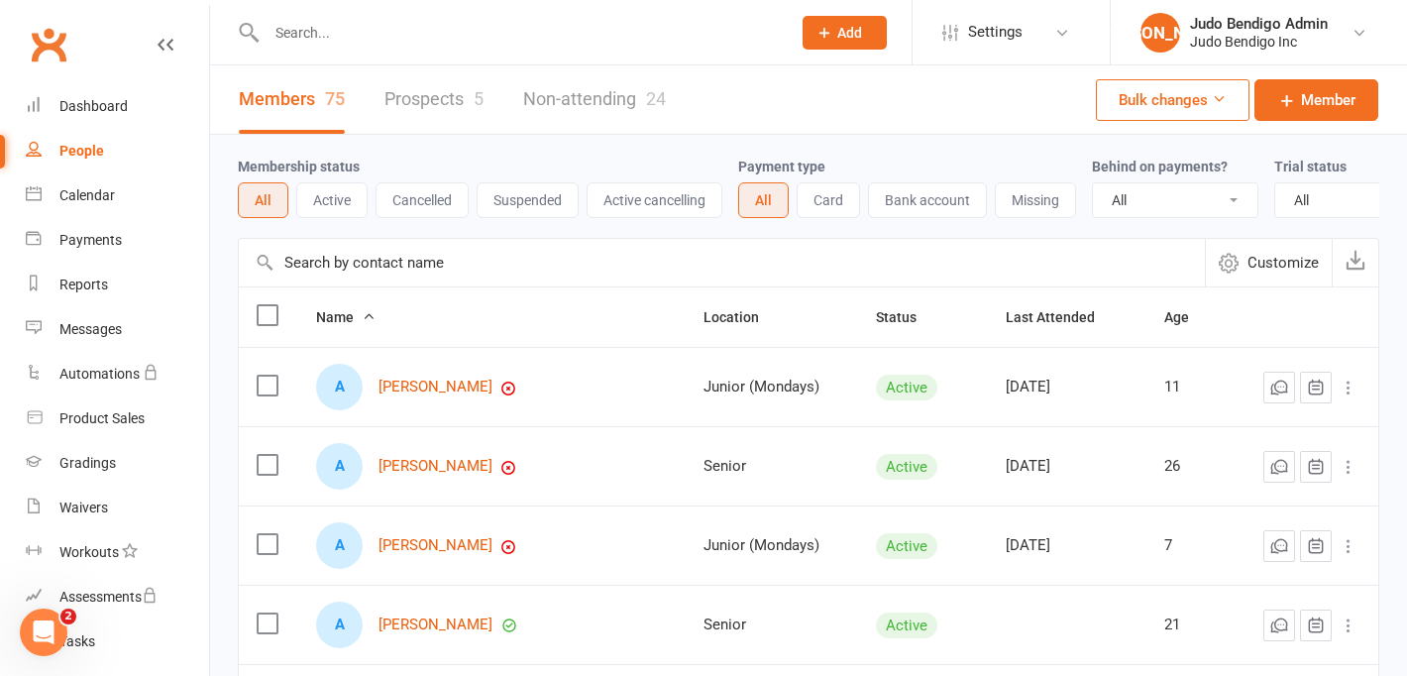
click at [344, 260] on input "text" at bounding box center [722, 263] width 966 height 48
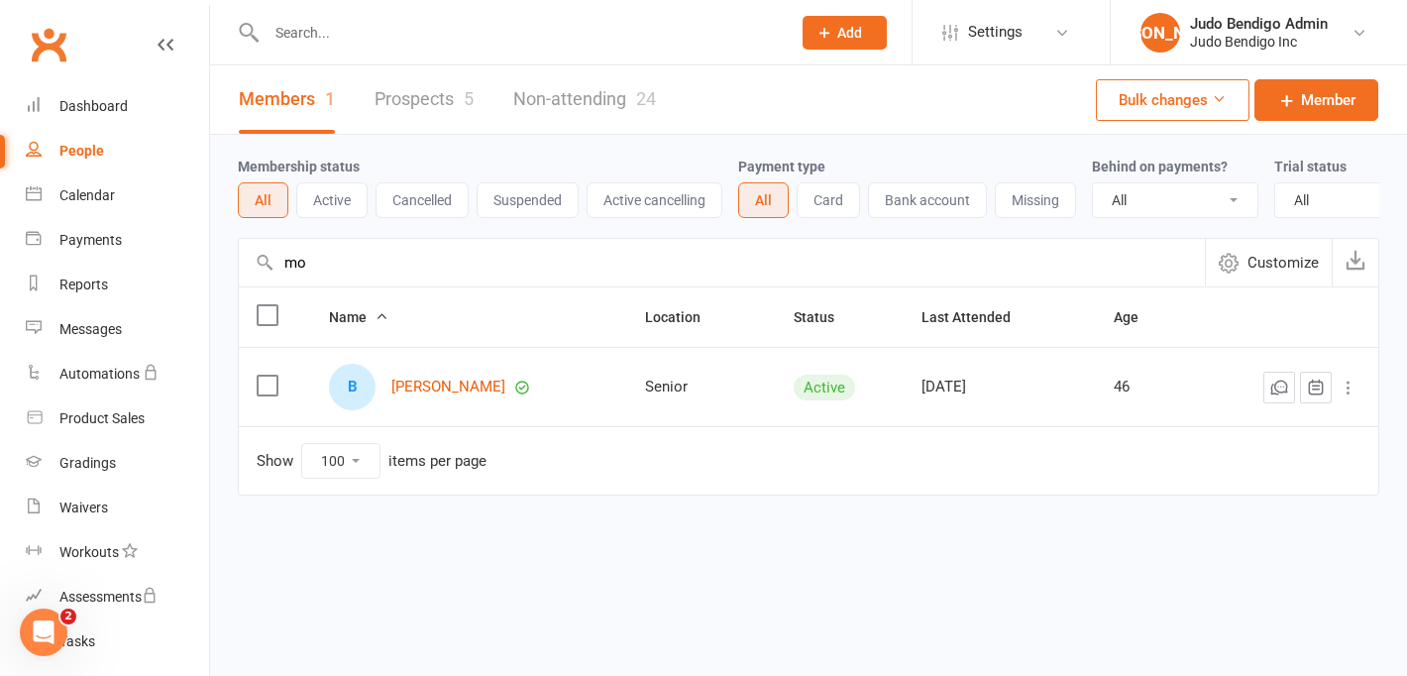
type input "m"
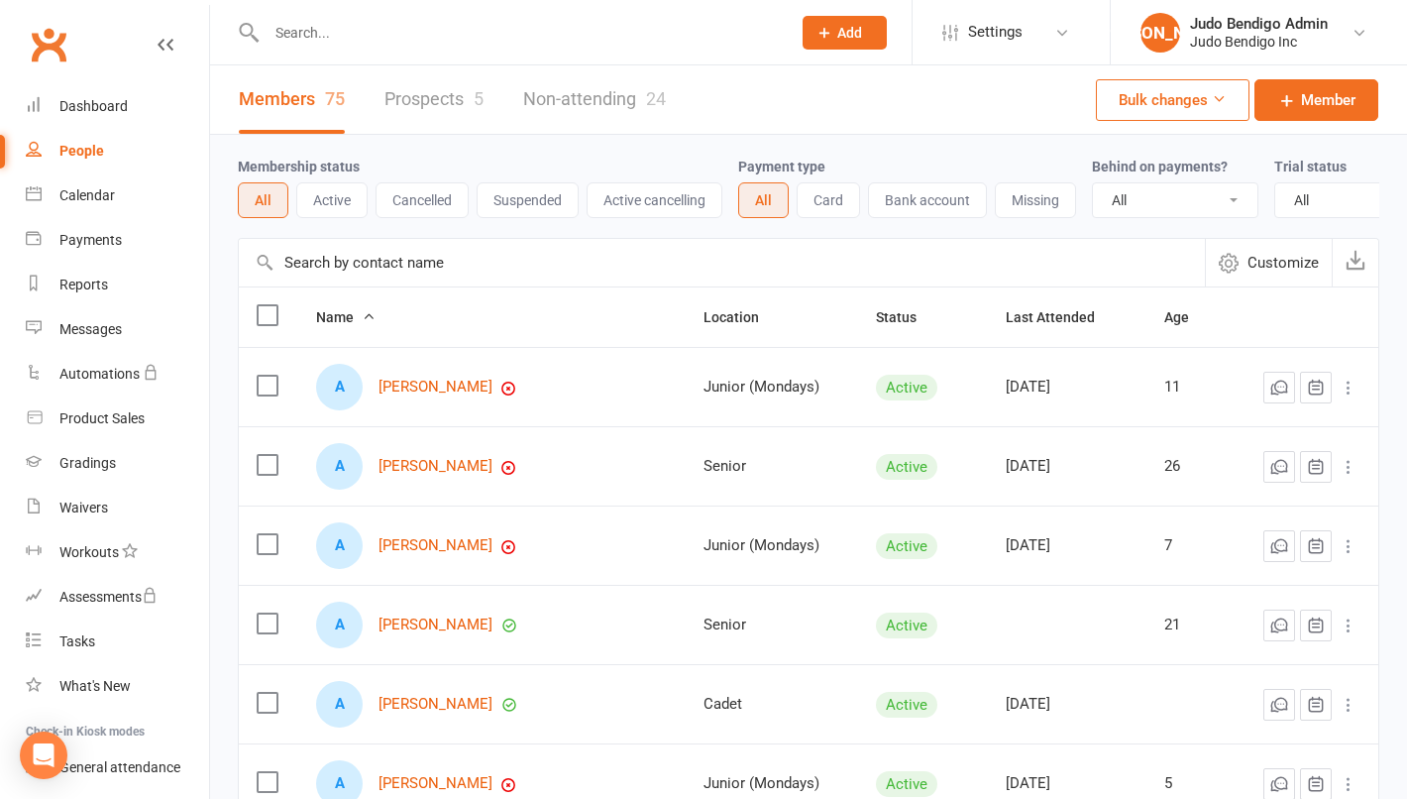
select select "100"
click at [835, 81] on div "Members 75 Prospects 5 Non-attending 24 Bulk changes Member" at bounding box center [808, 99] width 1197 height 69
click at [99, 242] on div "Payments" at bounding box center [90, 240] width 62 height 16
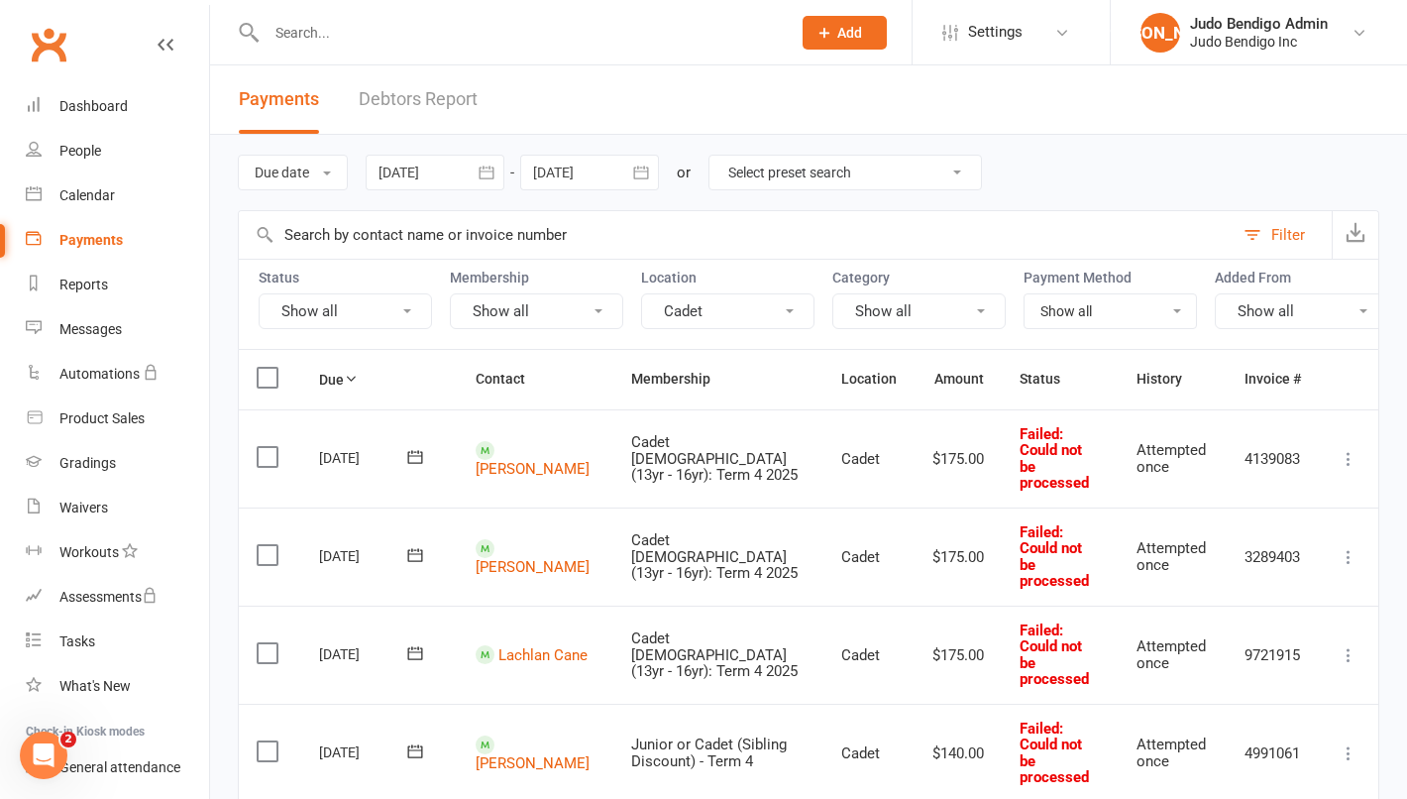
click at [1350, 449] on icon at bounding box center [1349, 459] width 20 height 20
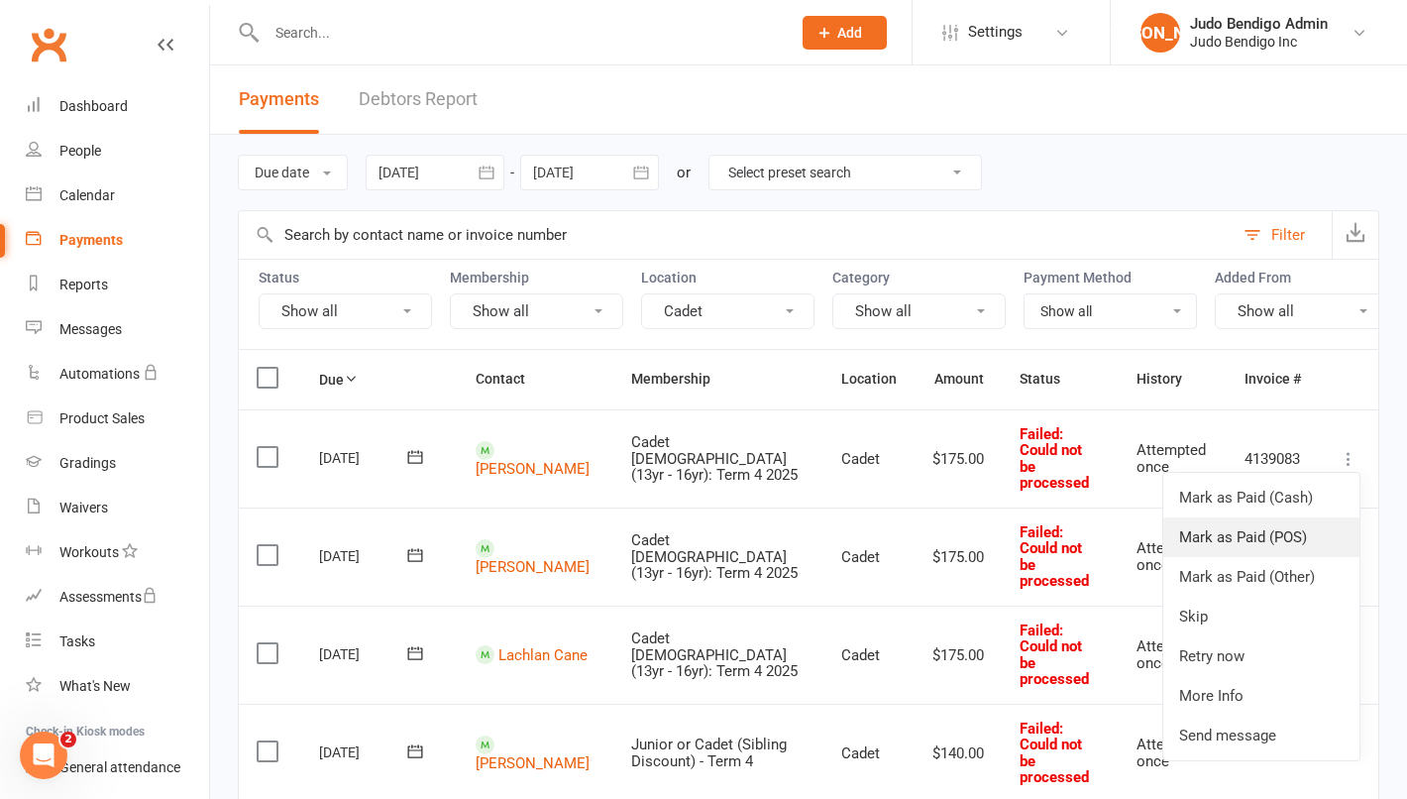
click at [1283, 517] on link "Mark as Paid (POS)" at bounding box center [1262, 537] width 196 height 40
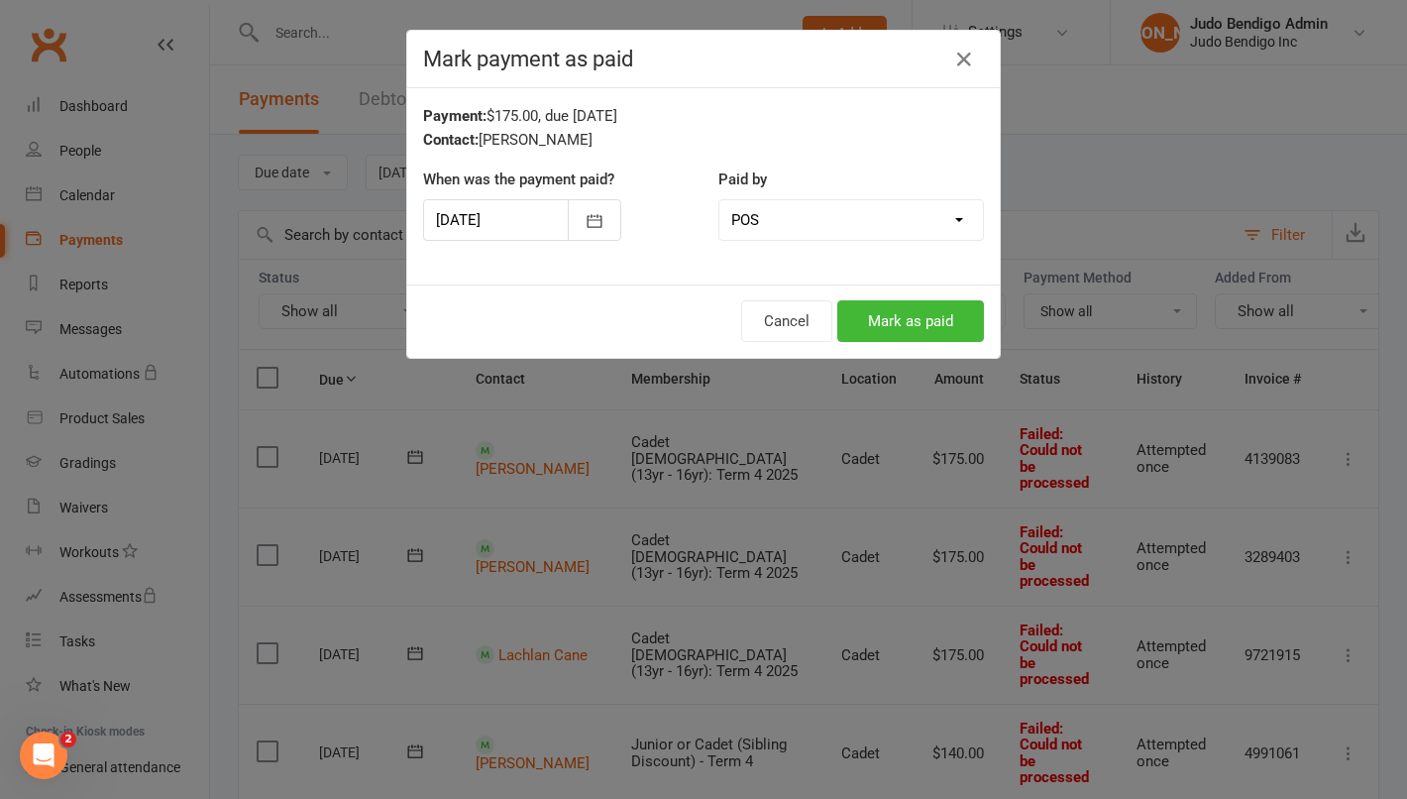
click at [889, 207] on select "Cash POS Other method" at bounding box center [852, 220] width 264 height 40
click at [912, 308] on button "Mark as paid" at bounding box center [911, 321] width 147 height 42
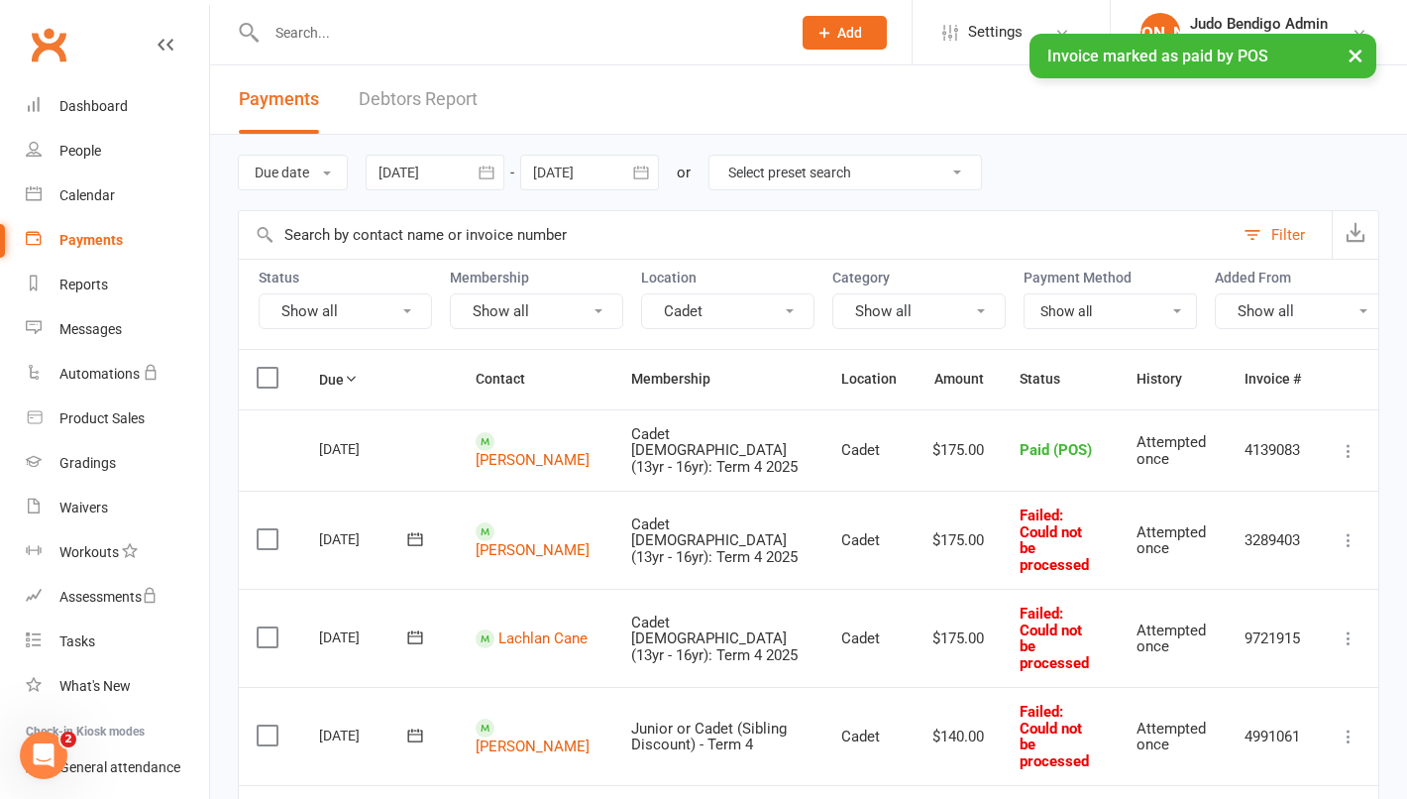
click at [1356, 530] on icon at bounding box center [1349, 540] width 20 height 20
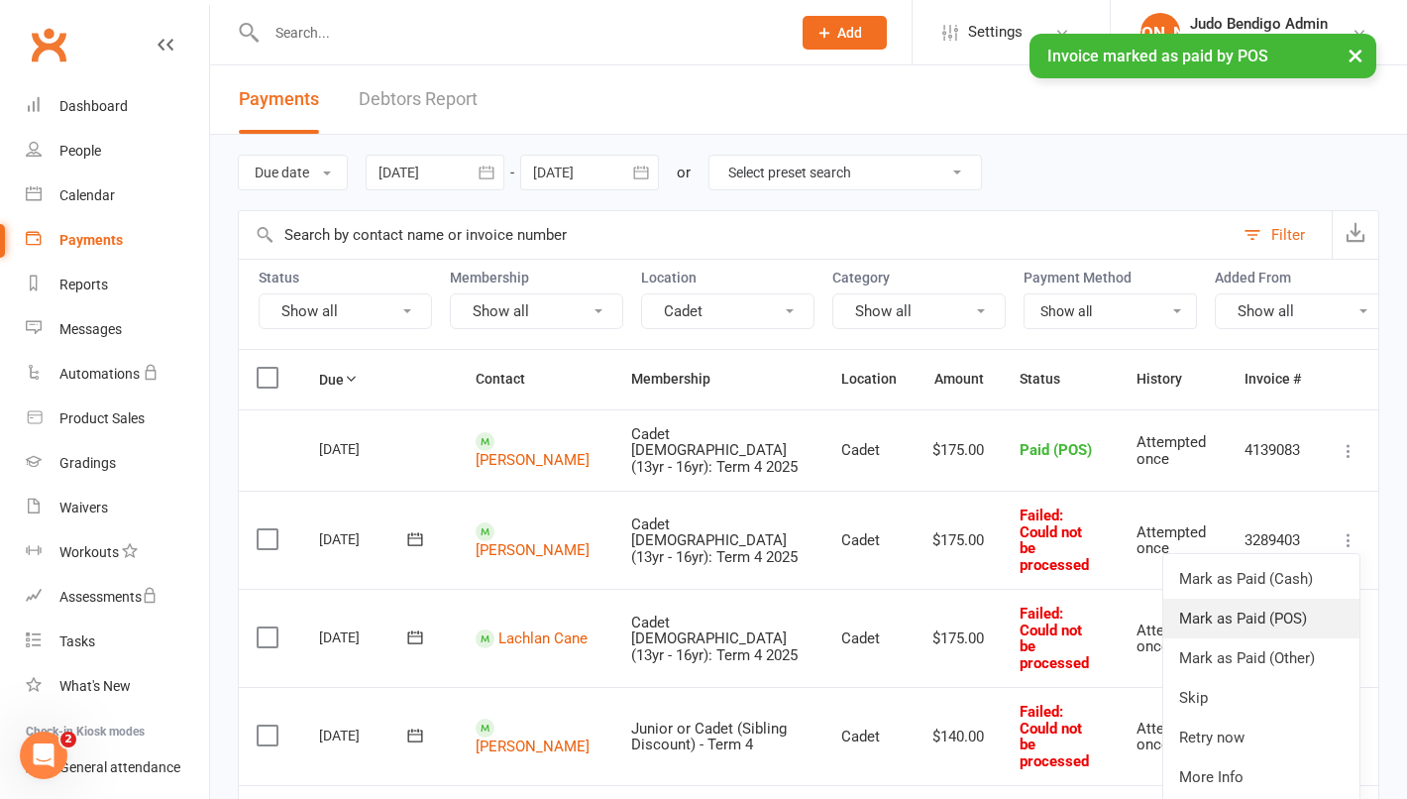
click at [1240, 599] on link "Mark as Paid (POS)" at bounding box center [1262, 619] width 196 height 40
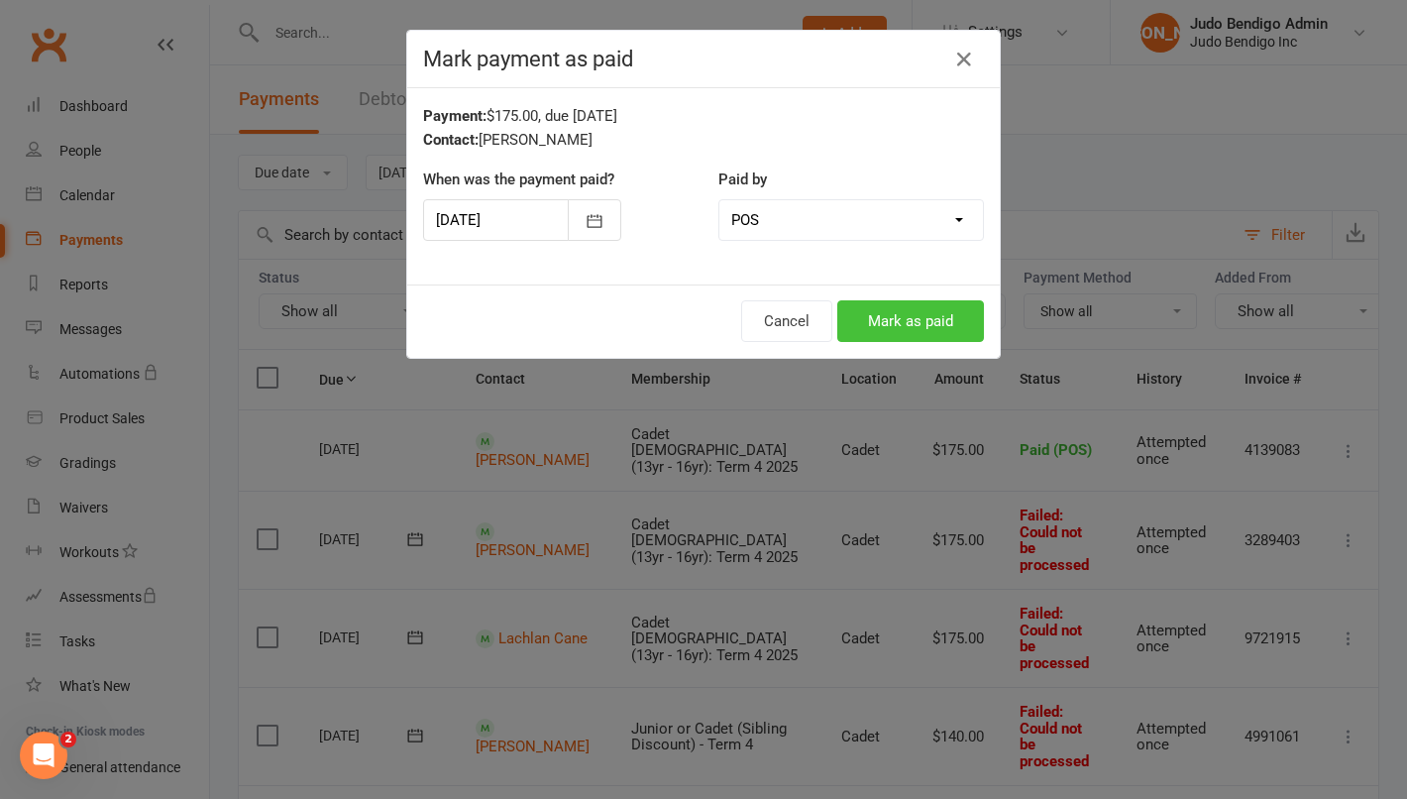
click at [886, 327] on button "Mark as paid" at bounding box center [911, 321] width 147 height 42
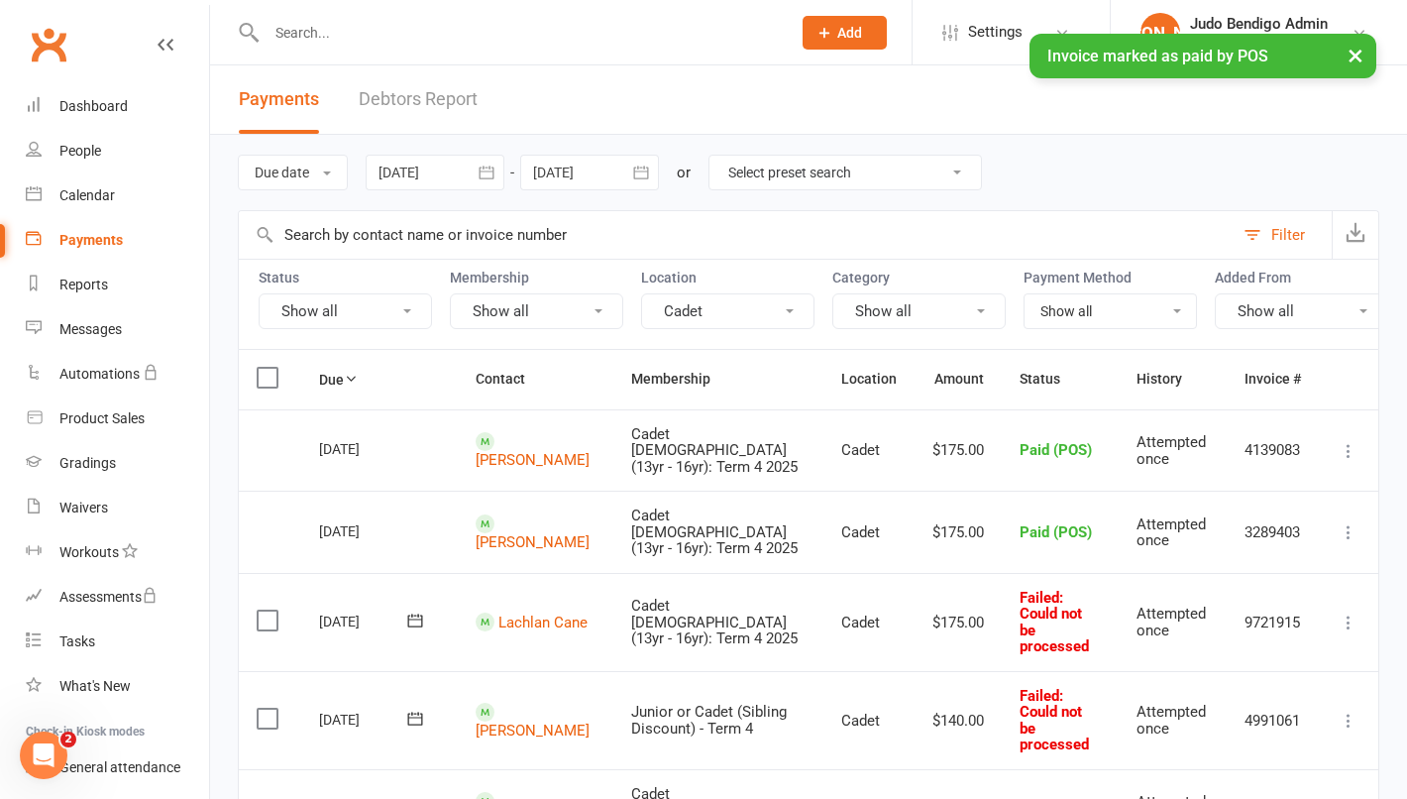
click at [749, 305] on button "Cadet" at bounding box center [727, 311] width 173 height 36
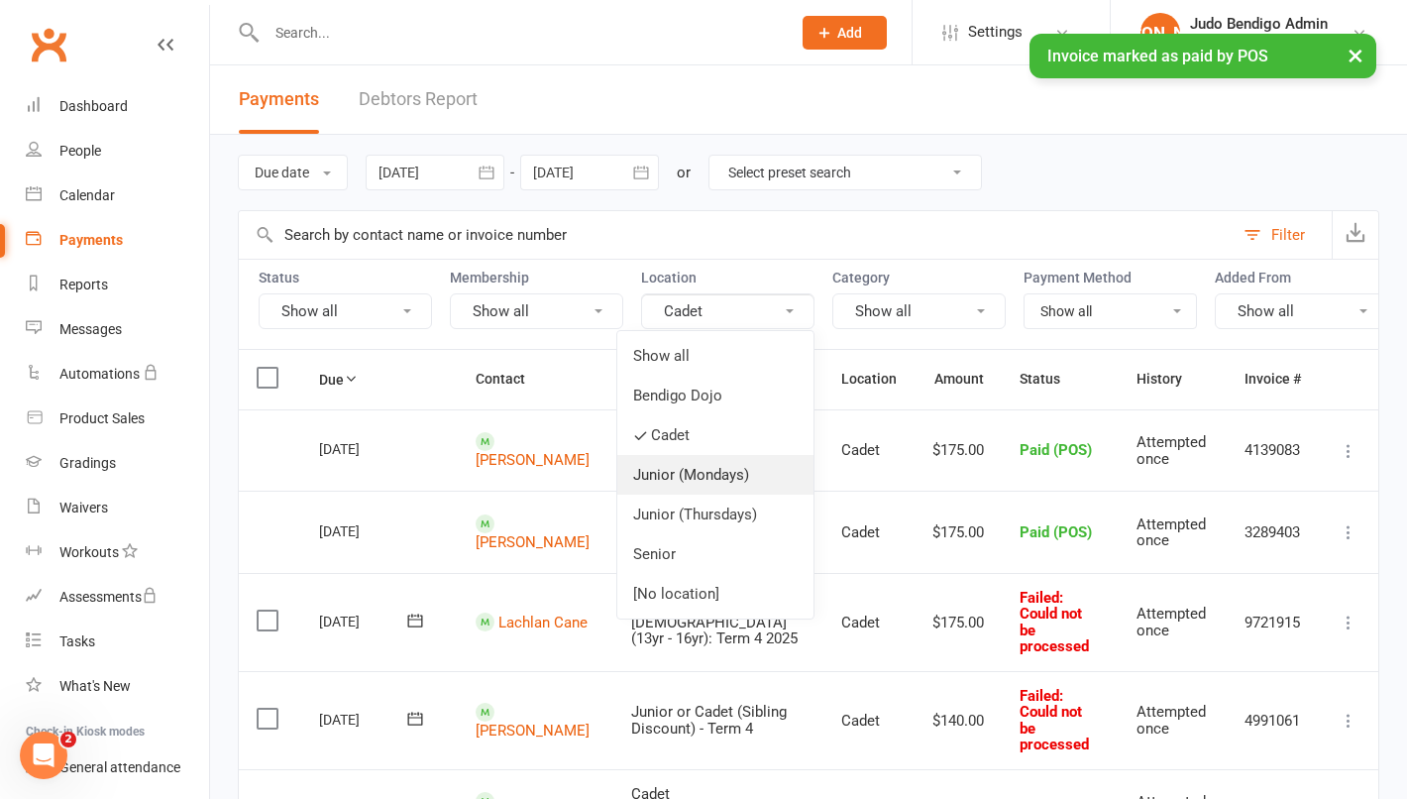
click at [735, 478] on link "Junior (Mondays)" at bounding box center [716, 475] width 196 height 40
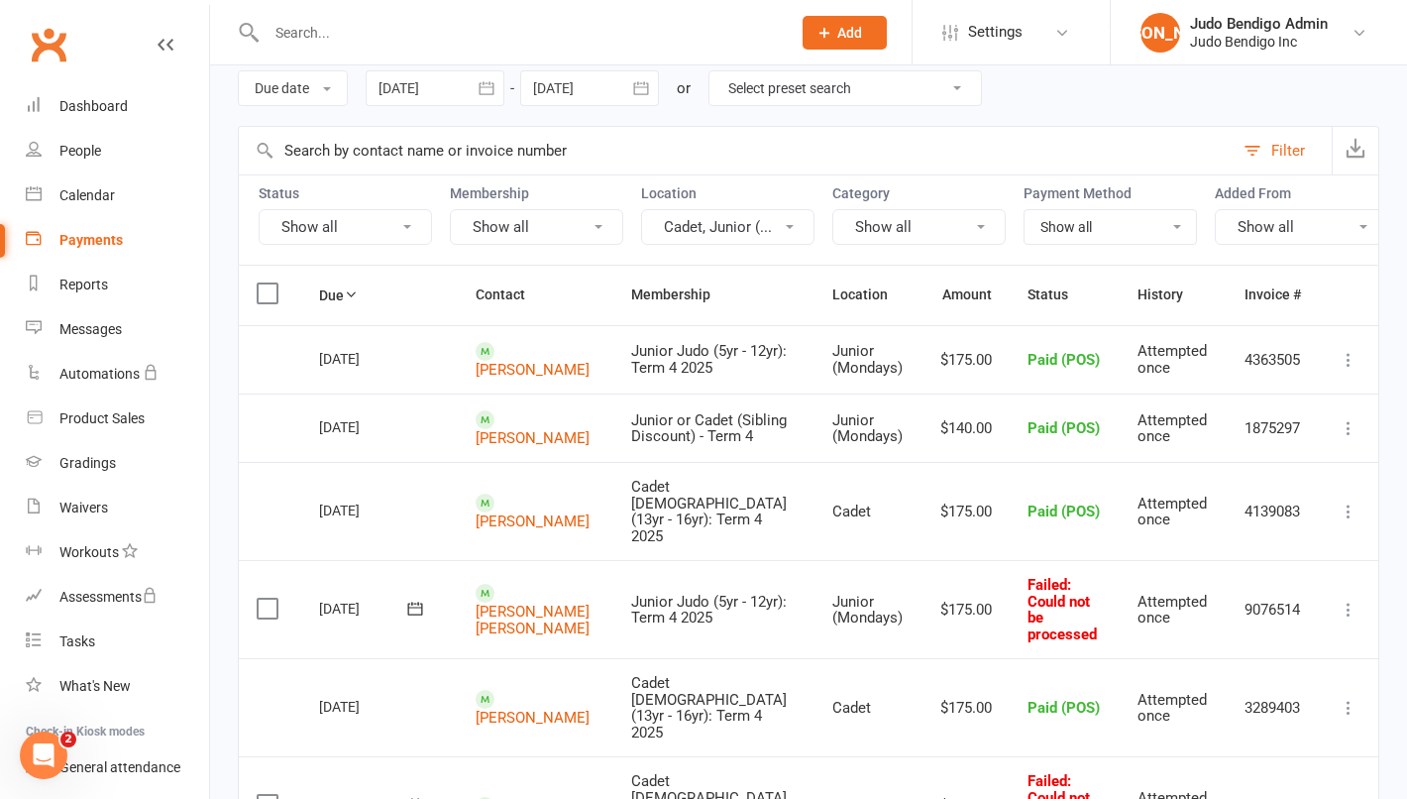
scroll to position [129, 0]
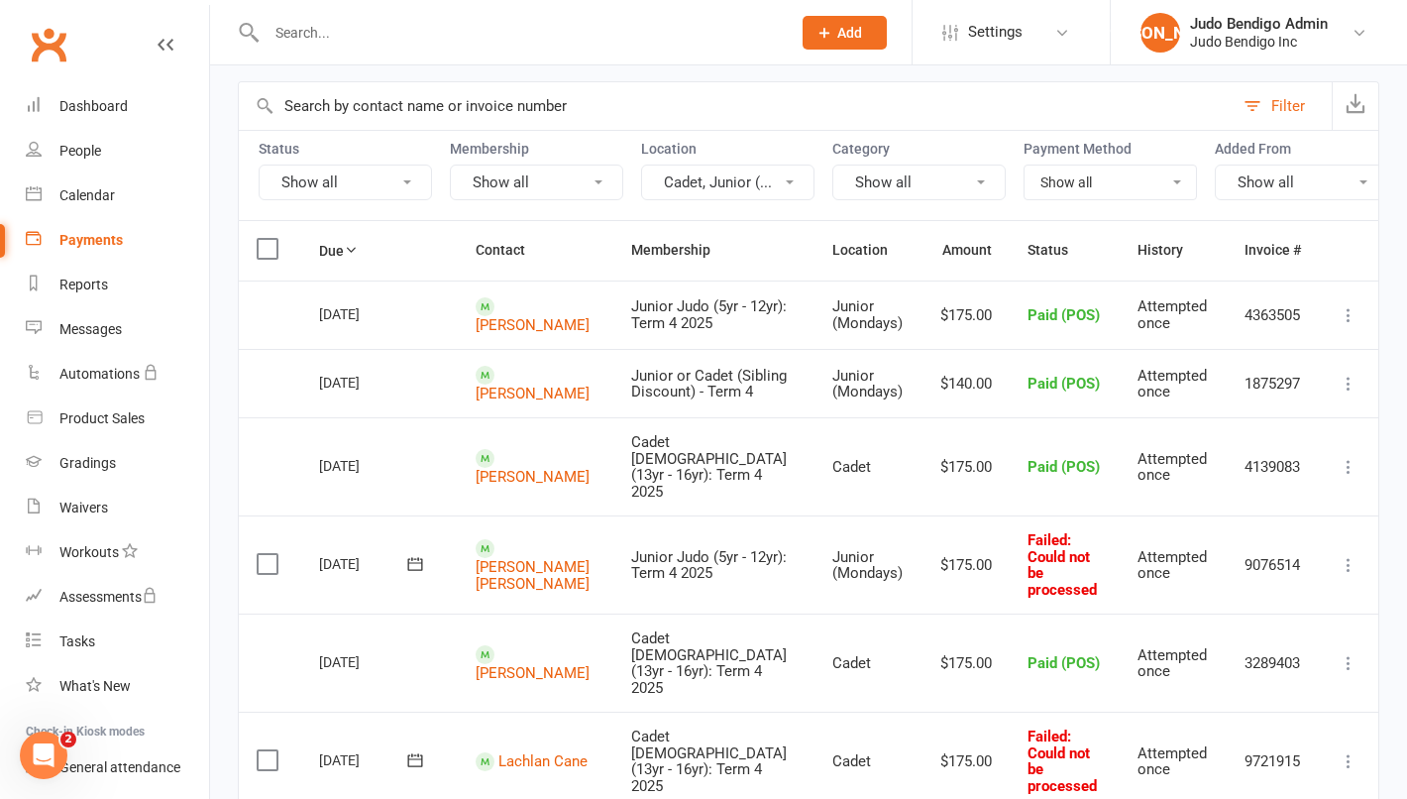
click at [1343, 555] on icon at bounding box center [1349, 565] width 20 height 20
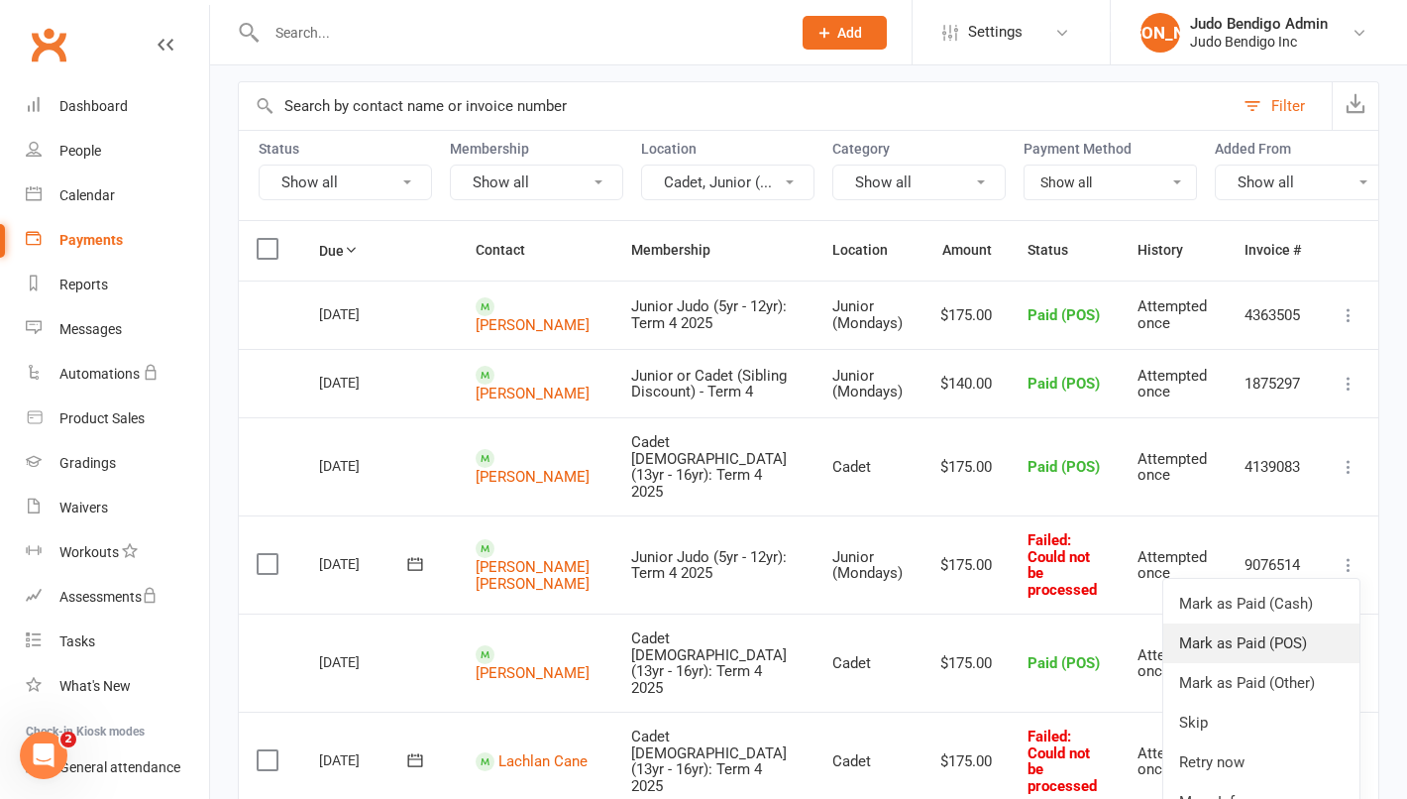
click at [1258, 623] on link "Mark as Paid (POS)" at bounding box center [1262, 643] width 196 height 40
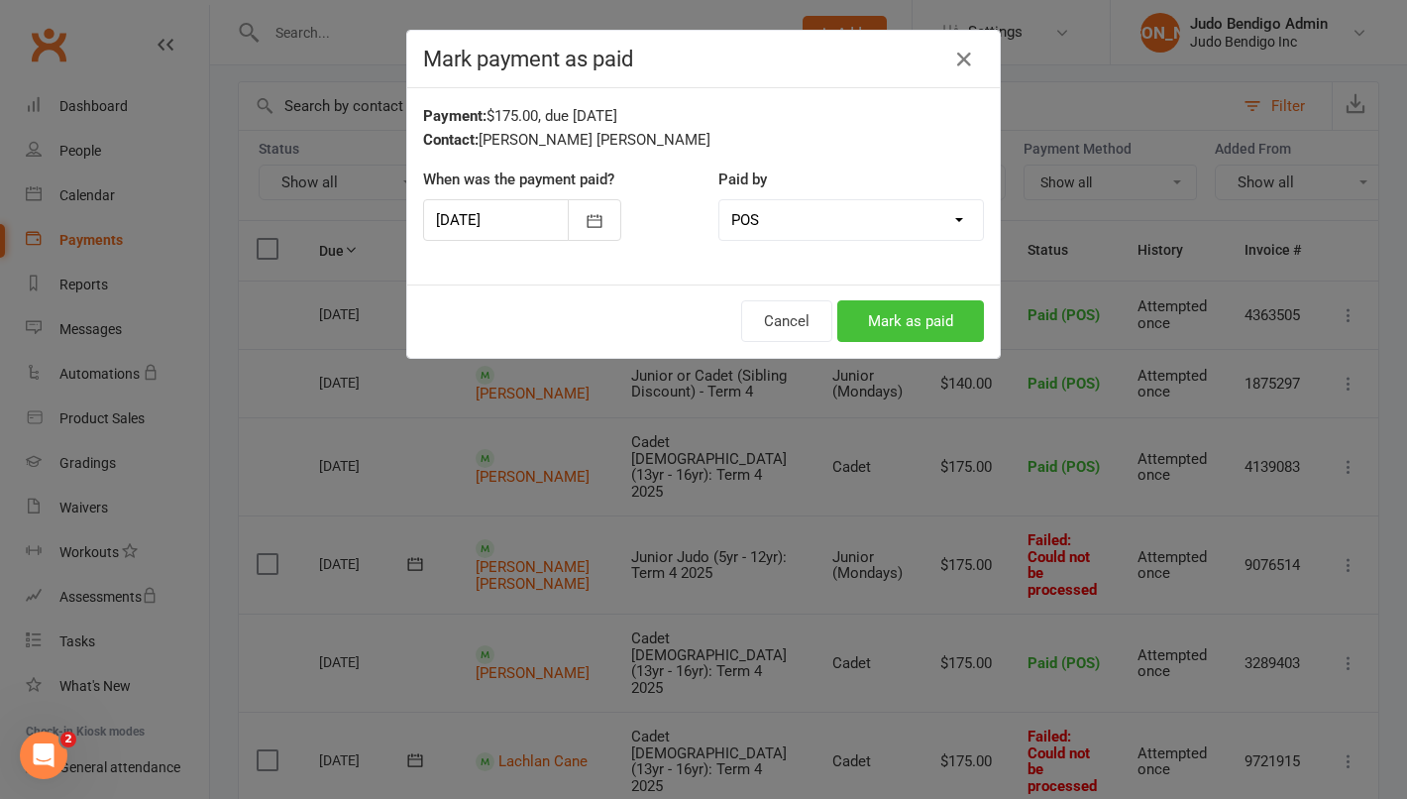
click at [900, 322] on button "Mark as paid" at bounding box center [911, 321] width 147 height 42
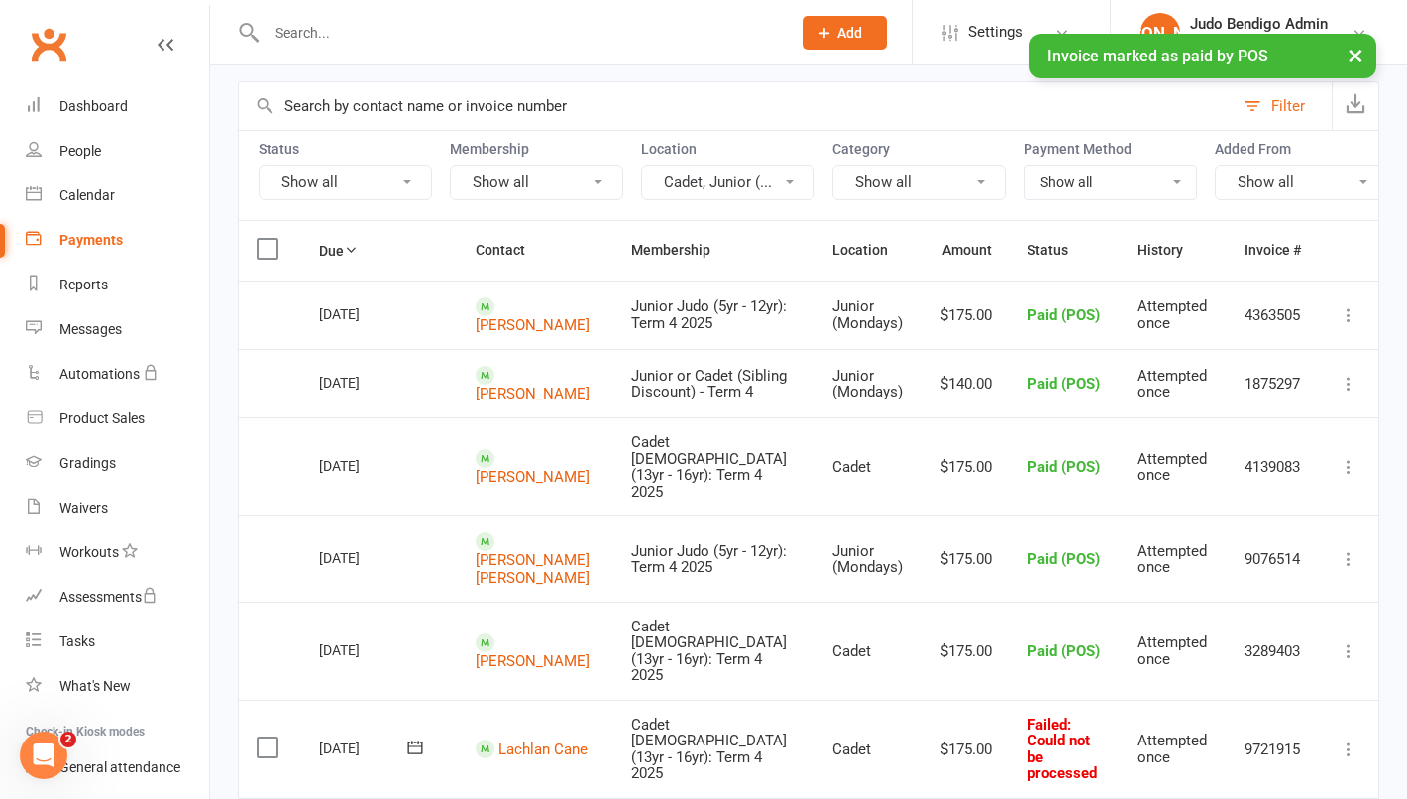
click at [79, 235] on div "Payments" at bounding box center [90, 240] width 63 height 16
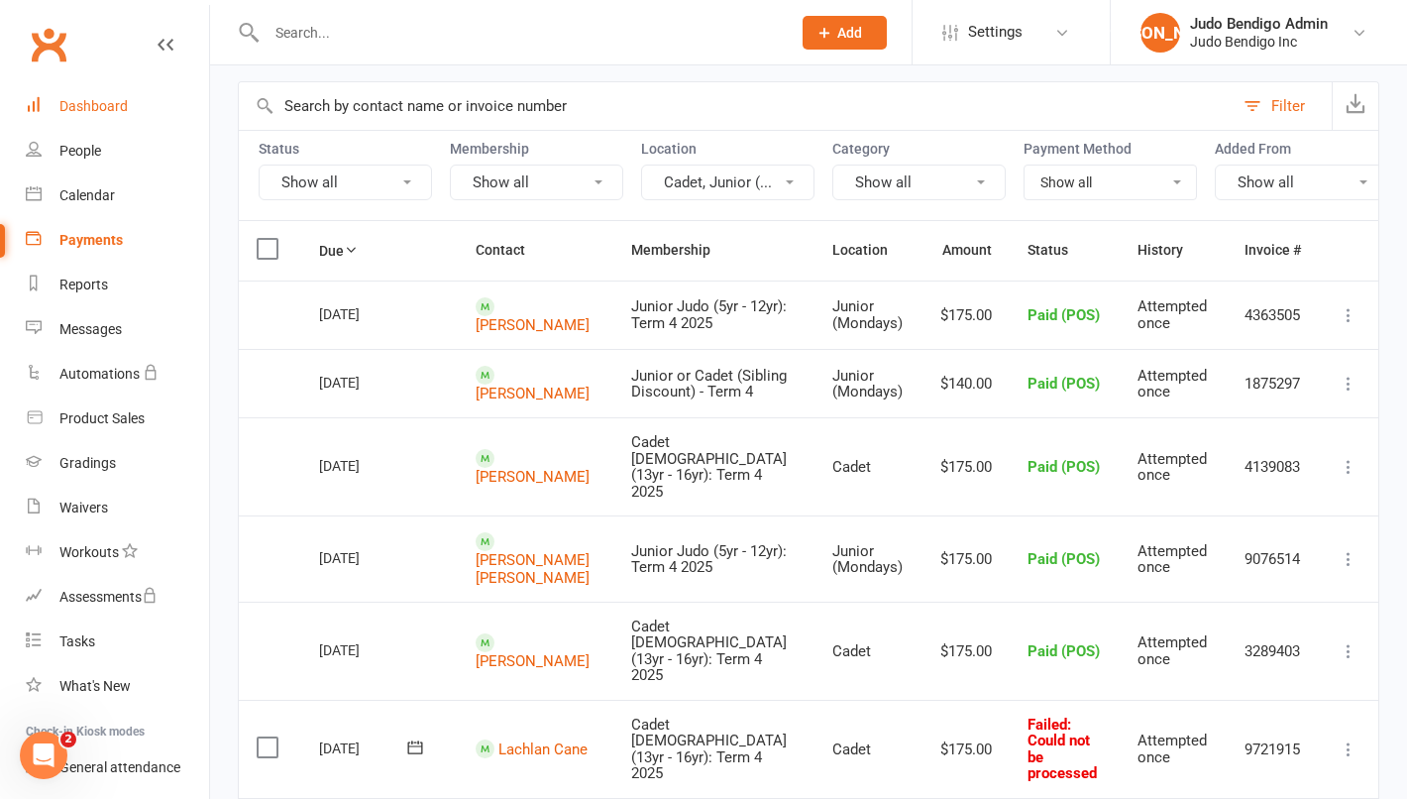
scroll to position [0, 0]
